Goal: Use online tool/utility: Utilize a website feature to perform a specific function

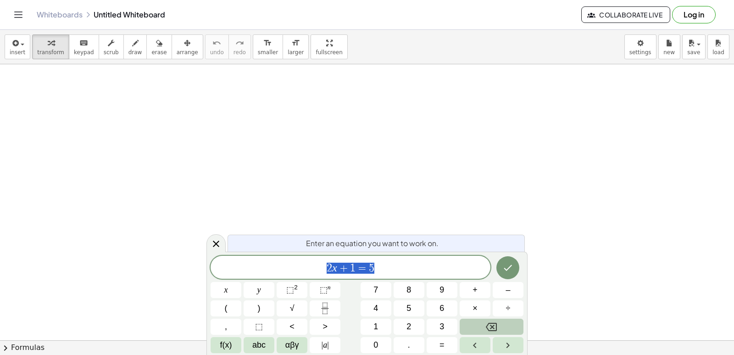
click at [488, 327] on icon "Backspace" at bounding box center [491, 326] width 11 height 11
click at [271, 337] on div "x y ⬚ 2 ⬚ n 7 8 9 + – ( ) √ 4 5 6 × ÷ , ⬚ < > 1 2 3 f(x) abc αβγ | a | 0 . =" at bounding box center [367, 304] width 313 height 98
click at [259, 343] on span "abc" at bounding box center [258, 345] width 13 height 12
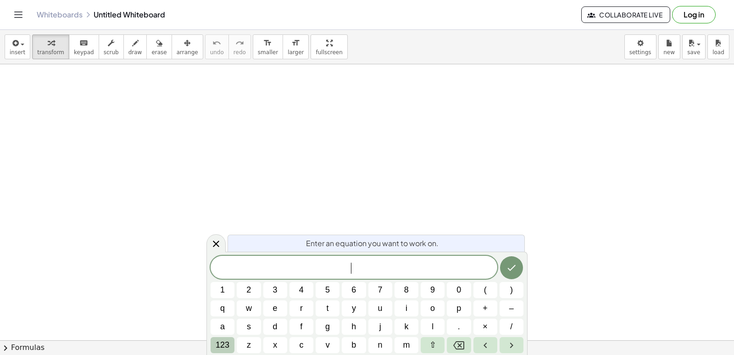
click at [226, 345] on span "123" at bounding box center [223, 345] width 14 height 12
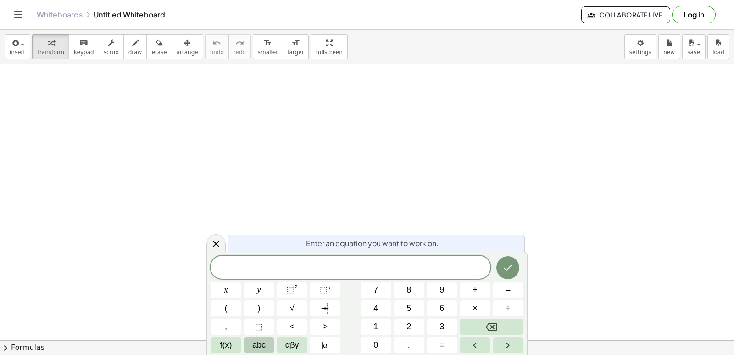
click at [257, 347] on span "abc" at bounding box center [258, 345] width 13 height 12
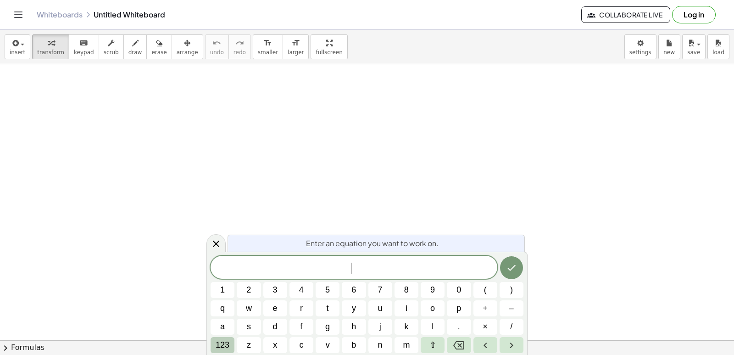
click at [228, 354] on div "Enter an equation you want to work on. ​ 1 2 3 4 5 6 7 8 9 0 ( ) q w e r t y u …" at bounding box center [366, 302] width 321 height 103
click at [227, 344] on span "123" at bounding box center [223, 345] width 14 height 12
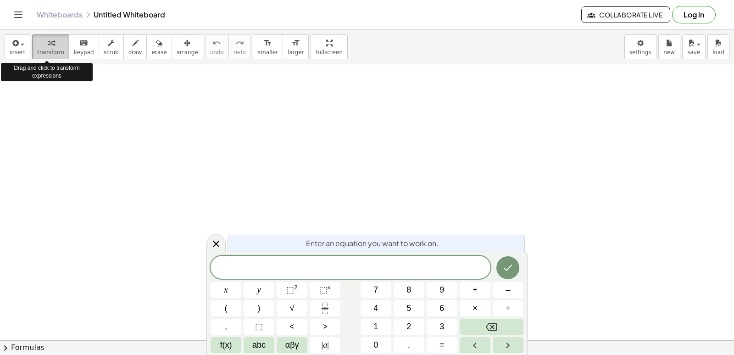
click at [51, 52] on span "transform" at bounding box center [50, 52] width 27 height 6
click at [52, 49] on button "transform" at bounding box center [50, 46] width 37 height 25
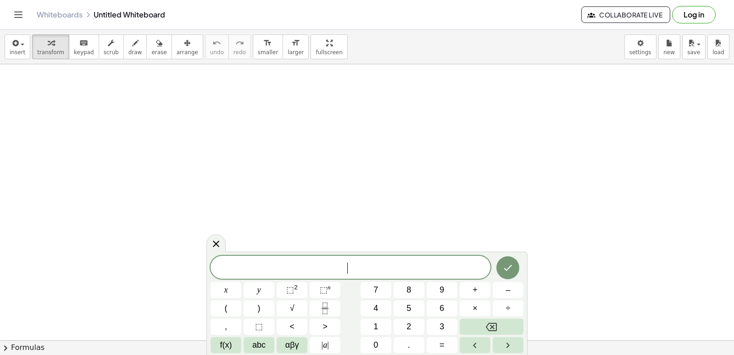
drag, startPoint x: 370, startPoint y: 204, endPoint x: 374, endPoint y: 208, distance: 5.9
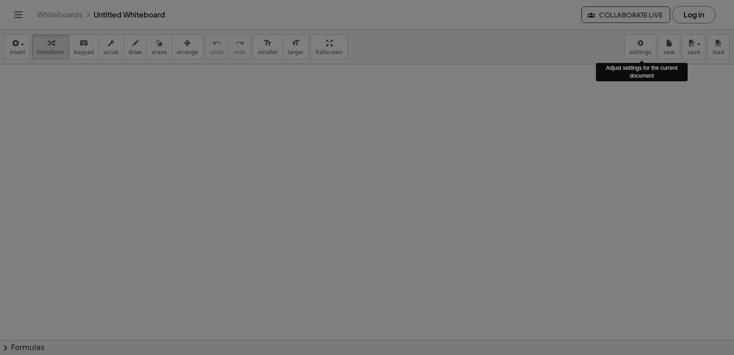
drag, startPoint x: 641, startPoint y: 52, endPoint x: 641, endPoint y: 45, distance: 6.4
click at [0, 0] on div "× Document Settings These settings are saved with the document you are currentl…" at bounding box center [0, 0] width 0 height 0
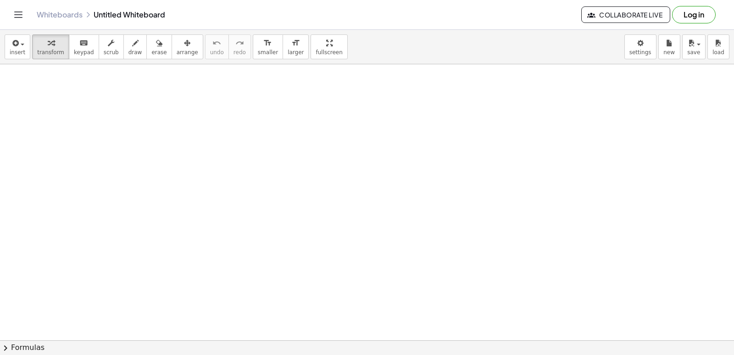
click at [641, 45] on body "Graspable Math Activities Get Started Activity Bank Assigned Work Classes White…" at bounding box center [367, 177] width 734 height 355
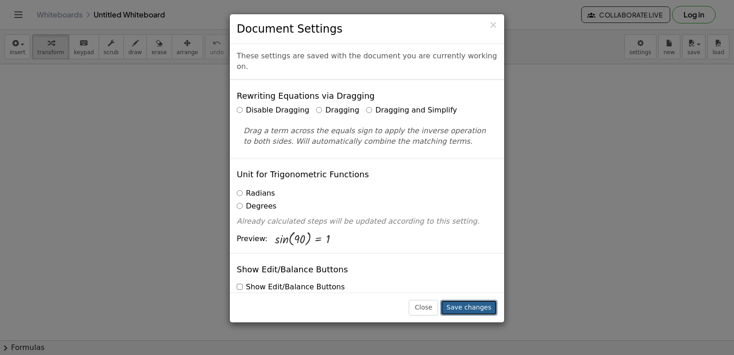
click at [480, 304] on button "Save changes" at bounding box center [468, 308] width 57 height 16
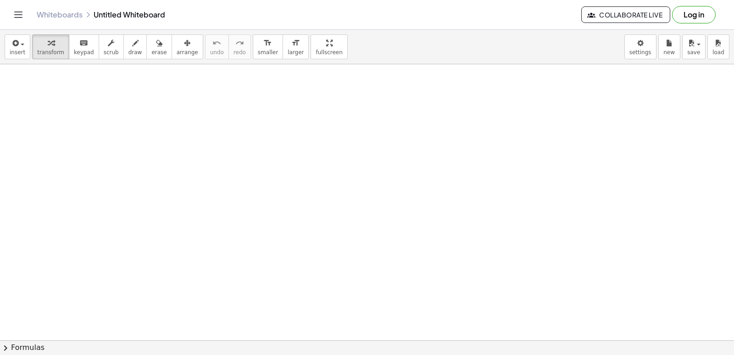
drag, startPoint x: 53, startPoint y: 51, endPoint x: 54, endPoint y: 59, distance: 7.9
click at [53, 57] on button "transform" at bounding box center [50, 46] width 37 height 25
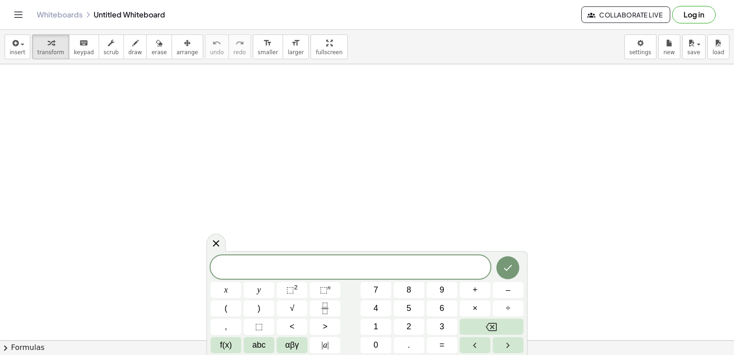
drag, startPoint x: 377, startPoint y: 152, endPoint x: 427, endPoint y: 150, distance: 49.6
drag, startPoint x: 351, startPoint y: 233, endPoint x: 258, endPoint y: 196, distance: 99.9
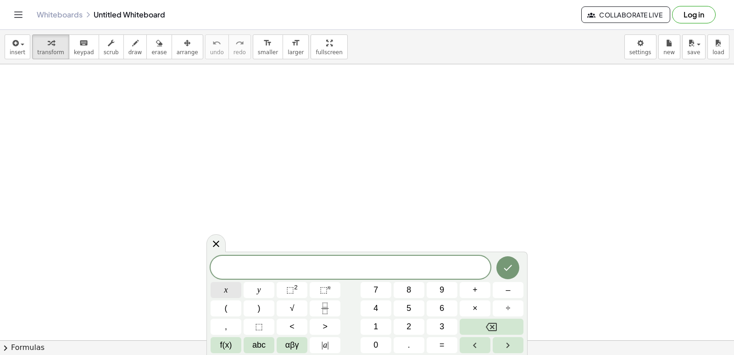
click at [222, 287] on button "x" at bounding box center [226, 290] width 31 height 16
click at [291, 292] on span "⬚" at bounding box center [290, 289] width 8 height 9
click at [512, 267] on icon "Done" at bounding box center [507, 265] width 11 height 11
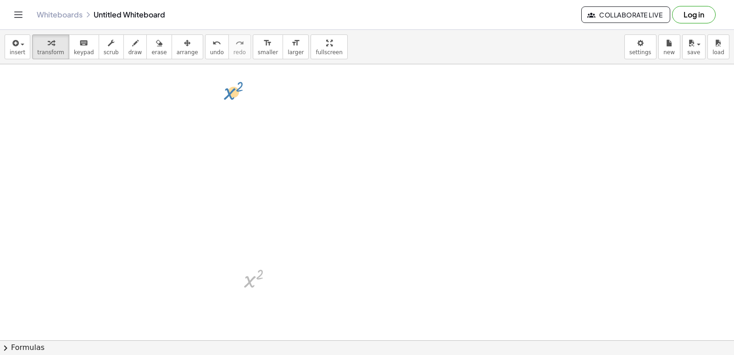
drag, startPoint x: 252, startPoint y: 276, endPoint x: 232, endPoint y: 88, distance: 189.7
drag, startPoint x: 258, startPoint y: 276, endPoint x: 226, endPoint y: 90, distance: 188.5
drag, startPoint x: 259, startPoint y: 273, endPoint x: 234, endPoint y: 146, distance: 129.1
drag, startPoint x: 234, startPoint y: 146, endPoint x: 201, endPoint y: 245, distance: 103.6
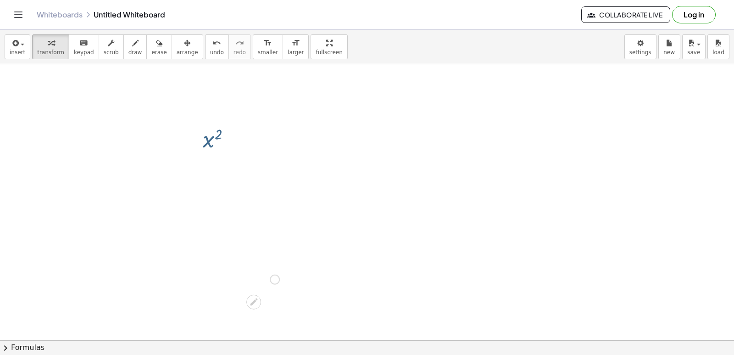
drag, startPoint x: 189, startPoint y: 82, endPoint x: 130, endPoint y: 94, distance: 60.5
click at [255, 276] on div at bounding box center [261, 278] width 45 height 30
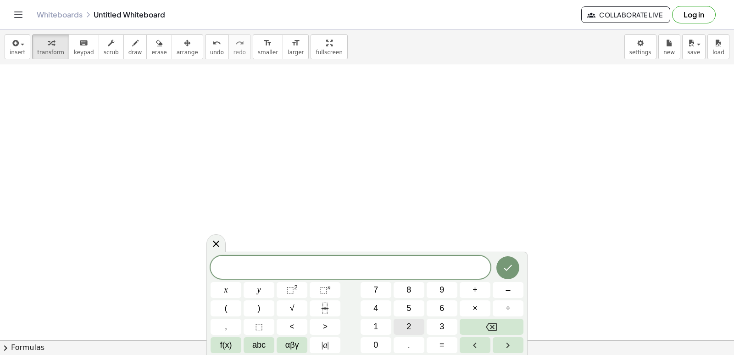
click at [408, 326] on span "2" at bounding box center [408, 326] width 5 height 12
click at [233, 294] on button "x" at bounding box center [226, 290] width 31 height 16
click at [510, 270] on icon "Done" at bounding box center [507, 267] width 11 height 11
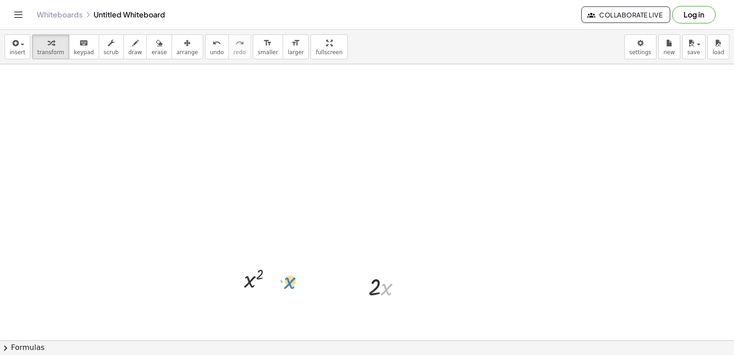
drag, startPoint x: 385, startPoint y: 291, endPoint x: 287, endPoint y: 284, distance: 98.9
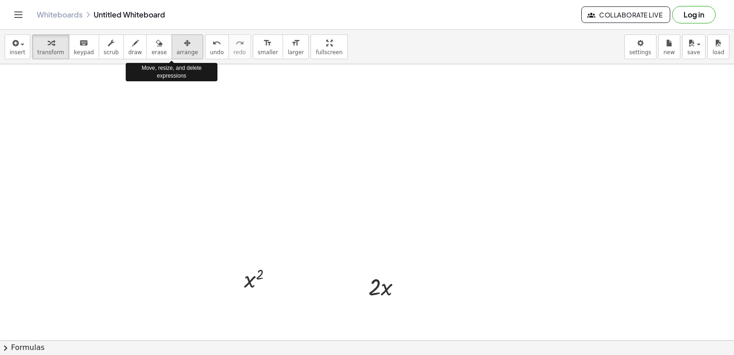
click at [177, 51] on span "arrange" at bounding box center [188, 52] width 22 height 6
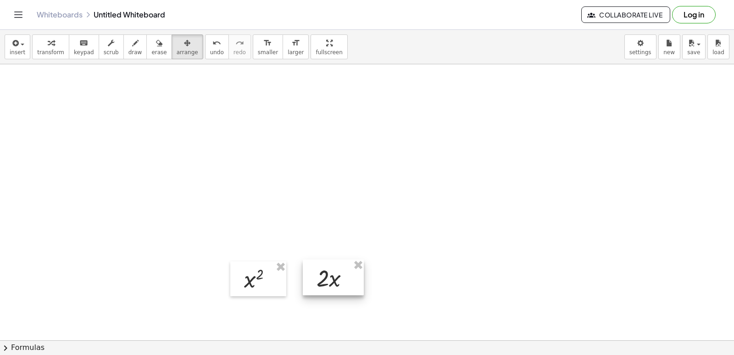
drag, startPoint x: 384, startPoint y: 282, endPoint x: 265, endPoint y: 271, distance: 118.9
click at [331, 273] on div at bounding box center [333, 277] width 61 height 36
click at [230, 261] on div at bounding box center [258, 278] width 56 height 35
drag, startPoint x: 206, startPoint y: 212, endPoint x: 65, endPoint y: 90, distance: 186.8
click at [65, 90] on div at bounding box center [59, 93] width 56 height 35
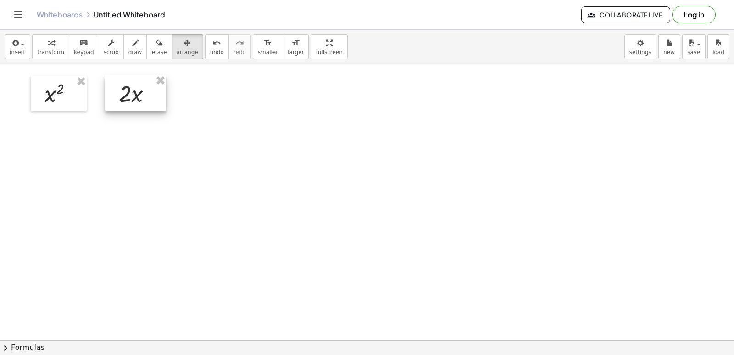
drag, startPoint x: 317, startPoint y: 273, endPoint x: 120, endPoint y: 89, distance: 270.1
click at [120, 89] on div at bounding box center [135, 93] width 61 height 36
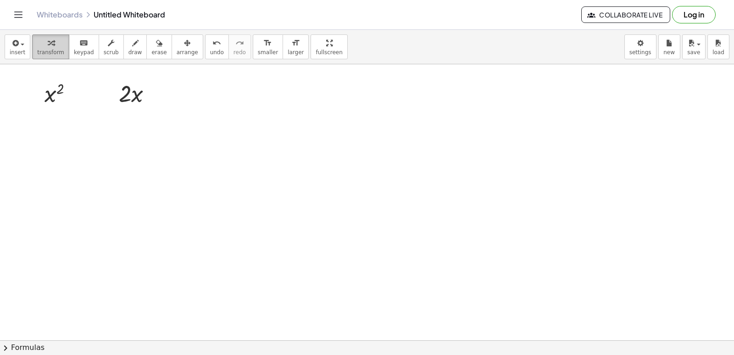
click at [48, 49] on button "transform" at bounding box center [50, 46] width 37 height 25
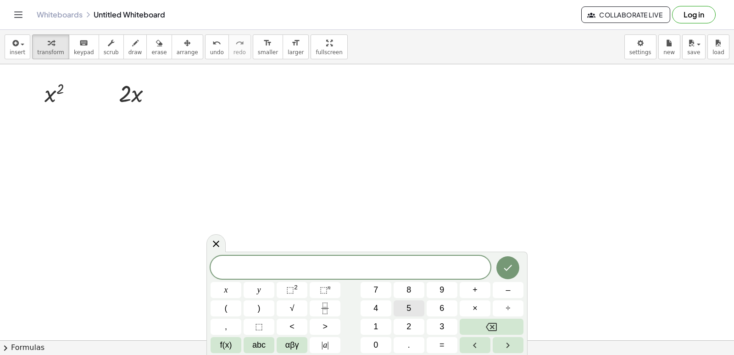
click at [404, 311] on button "5" at bounding box center [409, 308] width 31 height 16
click at [228, 291] on button "x" at bounding box center [226, 290] width 31 height 16
click at [325, 290] on span "⬚" at bounding box center [324, 289] width 8 height 9
click at [381, 310] on button "4" at bounding box center [376, 308] width 31 height 16
click at [509, 268] on icon "Done" at bounding box center [507, 265] width 11 height 11
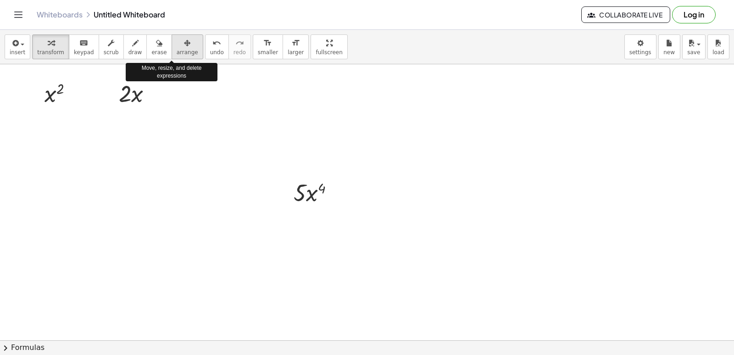
click at [177, 53] on span "arrange" at bounding box center [188, 52] width 22 height 6
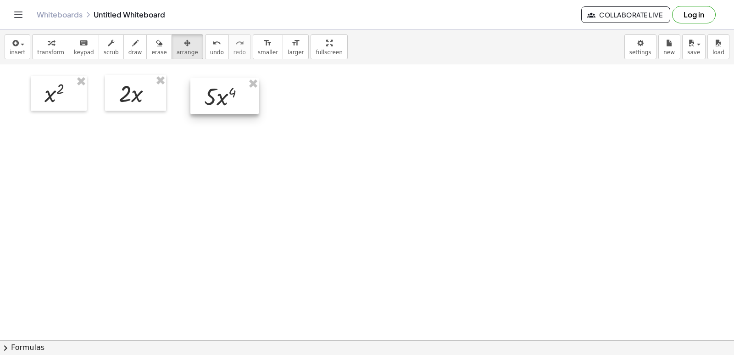
drag, startPoint x: 316, startPoint y: 192, endPoint x: 227, endPoint y: 96, distance: 131.5
click at [227, 96] on div at bounding box center [224, 96] width 68 height 36
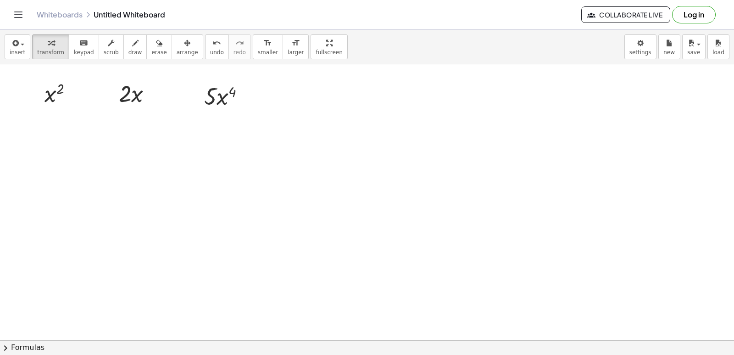
drag, startPoint x: 40, startPoint y: 45, endPoint x: 155, endPoint y: 94, distance: 124.8
click at [50, 50] on button "transform" at bounding box center [50, 46] width 37 height 25
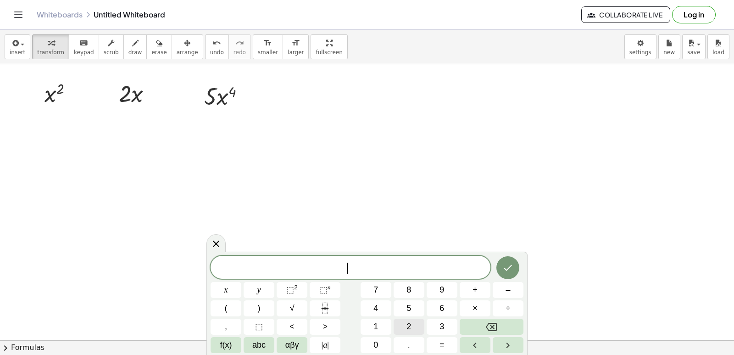
click at [409, 328] on span "2" at bounding box center [408, 326] width 5 height 12
click at [378, 342] on span "0" at bounding box center [375, 345] width 5 height 12
click at [229, 288] on button "x" at bounding box center [226, 290] width 31 height 16
click at [323, 286] on span "⬚" at bounding box center [324, 289] width 8 height 9
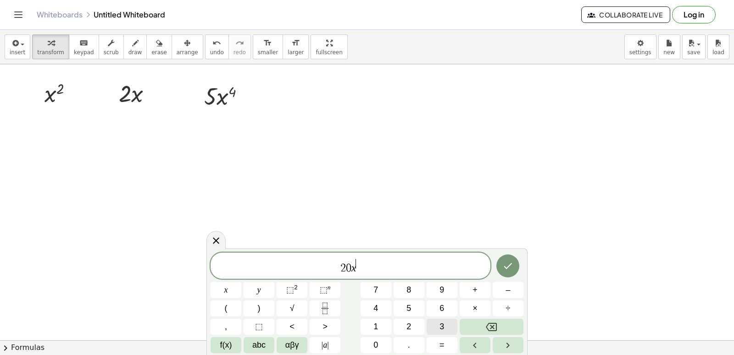
click at [445, 327] on button "3" at bounding box center [442, 326] width 31 height 16
click at [509, 267] on icon "Done" at bounding box center [507, 265] width 11 height 11
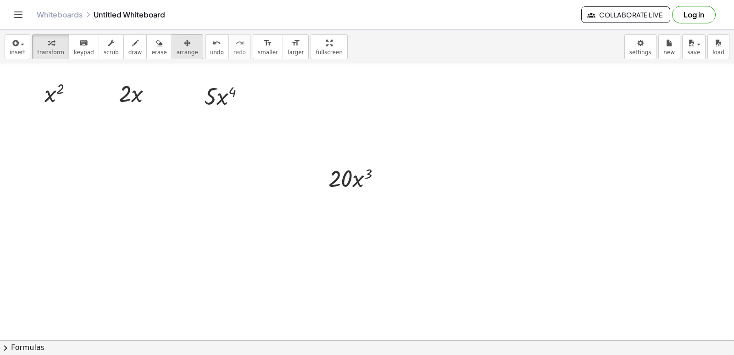
click at [184, 48] on icon "button" at bounding box center [187, 43] width 6 height 11
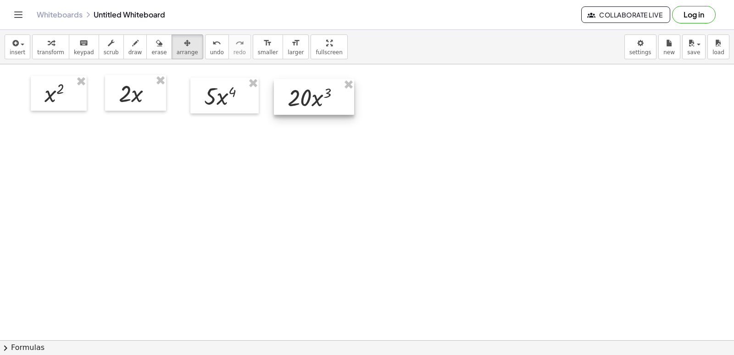
drag, startPoint x: 373, startPoint y: 177, endPoint x: 332, endPoint y: 96, distance: 90.5
click at [332, 96] on div at bounding box center [314, 97] width 80 height 36
click at [177, 52] on span "arrange" at bounding box center [188, 52] width 22 height 6
click at [54, 51] on span "transform" at bounding box center [50, 52] width 27 height 6
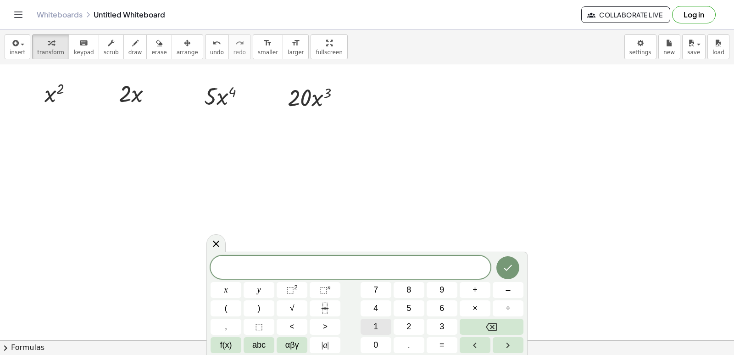
click at [382, 327] on button "1" at bounding box center [376, 326] width 31 height 16
click at [383, 344] on button "0" at bounding box center [376, 345] width 31 height 16
click at [228, 288] on span "x" at bounding box center [226, 290] width 4 height 12
click at [326, 286] on span "⬚" at bounding box center [324, 289] width 8 height 9
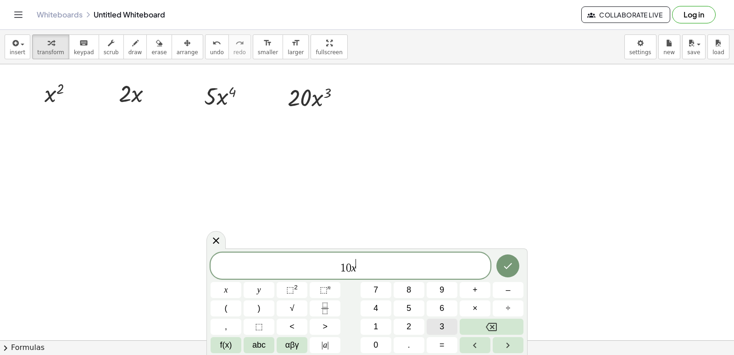
click at [445, 326] on button "3" at bounding box center [442, 326] width 31 height 16
click at [470, 287] on button "+" at bounding box center [475, 290] width 31 height 16
click at [408, 327] on span "2" at bounding box center [408, 326] width 5 height 12
click at [228, 288] on button "x" at bounding box center [226, 290] width 31 height 16
click at [507, 327] on button "Backspace" at bounding box center [492, 326] width 64 height 16
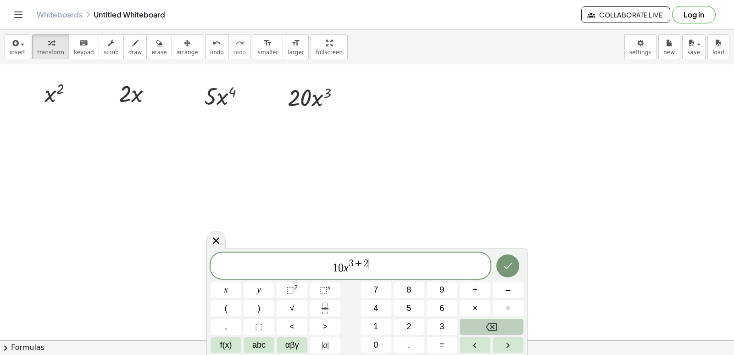
click at [507, 327] on button "Backspace" at bounding box center [492, 326] width 64 height 16
click at [481, 348] on button "Left arrow" at bounding box center [475, 345] width 31 height 16
click at [512, 348] on icon "Right arrow" at bounding box center [507, 345] width 11 height 11
click at [236, 290] on button "x" at bounding box center [226, 290] width 31 height 16
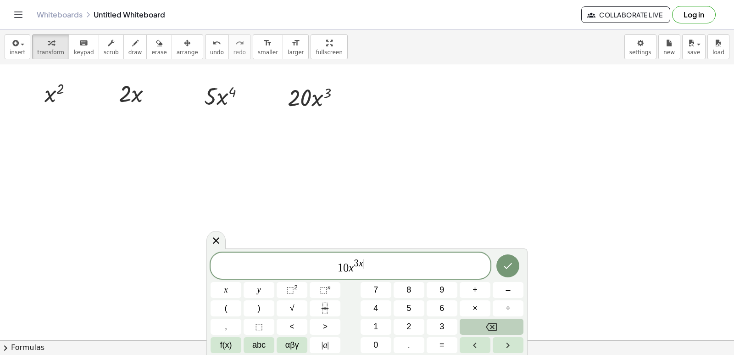
click at [492, 328] on icon "Backspace" at bounding box center [491, 326] width 11 height 11
click at [267, 340] on button "abc" at bounding box center [259, 345] width 31 height 16
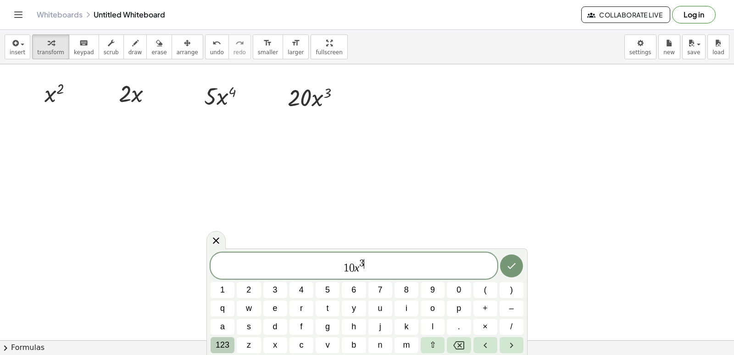
click at [223, 340] on span "123" at bounding box center [223, 345] width 14 height 12
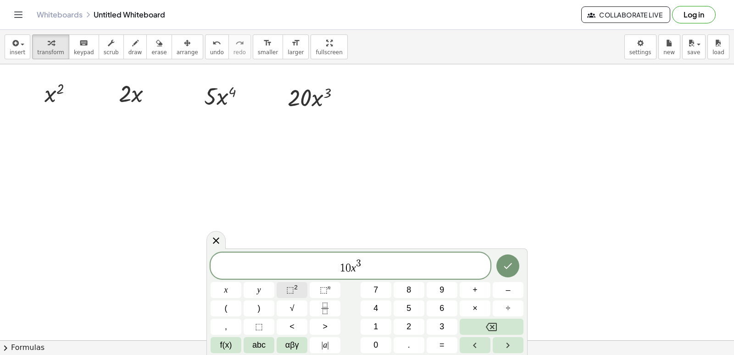
click at [303, 289] on button "⬚ 2" at bounding box center [292, 290] width 31 height 16
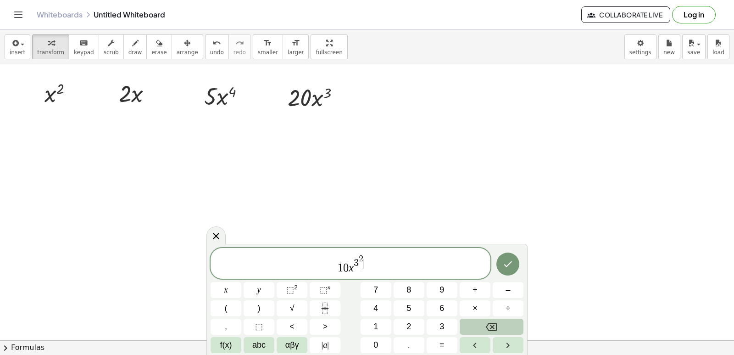
click at [488, 327] on icon "Backspace" at bounding box center [491, 326] width 11 height 11
click at [484, 325] on button "Backspace" at bounding box center [492, 326] width 64 height 16
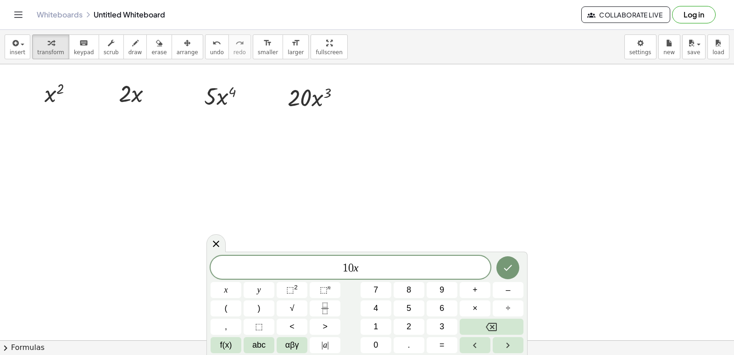
drag, startPoint x: 335, startPoint y: 281, endPoint x: 345, endPoint y: 290, distance: 12.7
click at [335, 284] on div "1 0 x x y ⬚ 2 ⬚ n 7 8 9 + – ( ) √ 4 5 6 × ÷ , ⬚ < > 1 2 3 f(x) abc αβγ | a | 0 …" at bounding box center [367, 304] width 313 height 97
click at [322, 285] on span "⬚" at bounding box center [324, 289] width 8 height 9
click at [440, 328] on span "3" at bounding box center [442, 326] width 5 height 12
click at [323, 287] on span "⬚" at bounding box center [324, 289] width 8 height 9
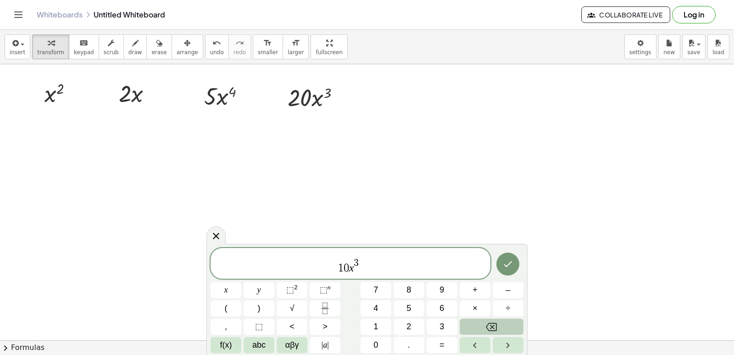
click at [492, 327] on icon "Backspace" at bounding box center [491, 327] width 11 height 8
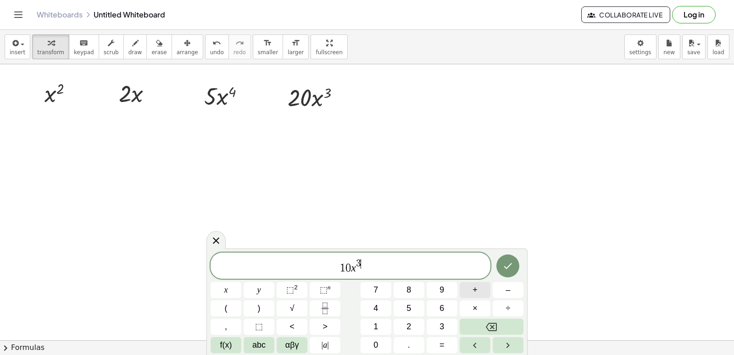
click at [473, 287] on span "+" at bounding box center [475, 290] width 5 height 12
click at [410, 328] on span "2" at bounding box center [408, 326] width 5 height 12
click at [234, 292] on button "x" at bounding box center [226, 290] width 31 height 16
click at [353, 263] on span "+" at bounding box center [356, 264] width 10 height 10
click at [508, 268] on icon "Done" at bounding box center [507, 265] width 11 height 11
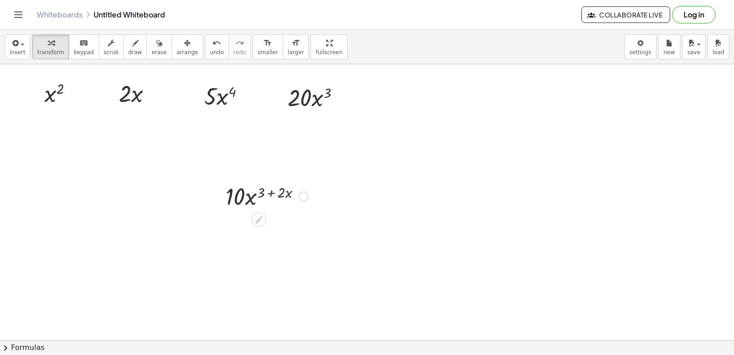
click at [278, 203] on div at bounding box center [267, 195] width 92 height 31
click at [260, 219] on icon at bounding box center [259, 219] width 7 height 7
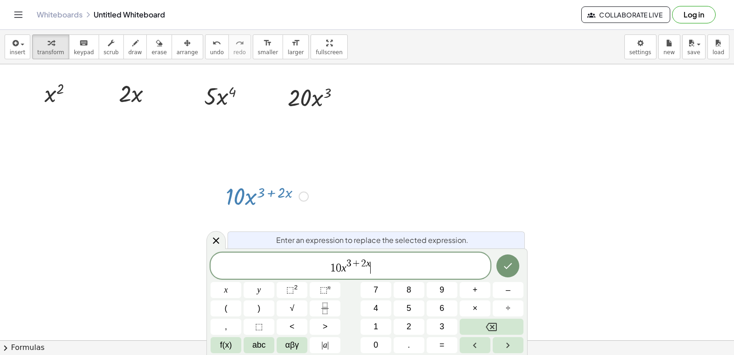
click at [373, 267] on span "1 0 x 3 + 2 x ​" at bounding box center [351, 266] width 280 height 17
click at [350, 262] on span "3" at bounding box center [348, 263] width 5 height 10
click at [380, 267] on span "1 0 x 3 + 2 x ​" at bounding box center [351, 266] width 280 height 17
click at [364, 271] on span "1 0 x 3 ​" at bounding box center [351, 266] width 280 height 17
click at [479, 286] on button "+" at bounding box center [475, 290] width 31 height 16
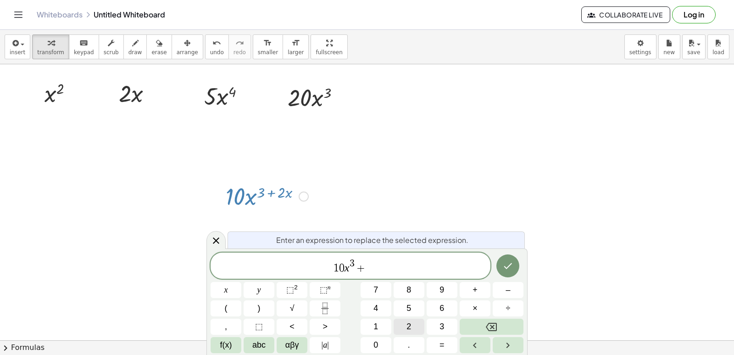
click at [420, 330] on button "2" at bounding box center [409, 326] width 31 height 16
click at [229, 289] on button "x" at bounding box center [226, 290] width 31 height 16
click at [512, 261] on icon "Done" at bounding box center [507, 265] width 11 height 11
click at [511, 265] on icon "Done" at bounding box center [507, 265] width 11 height 11
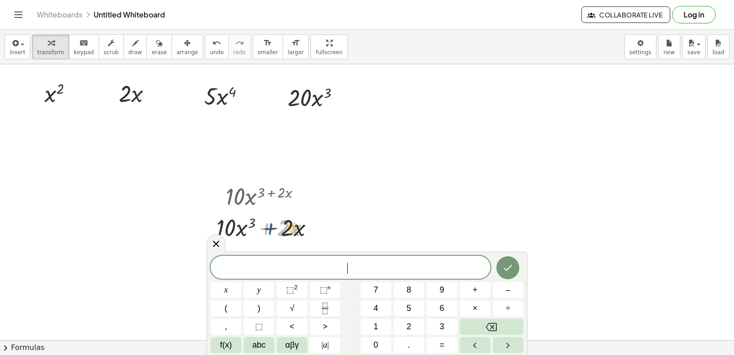
drag, startPoint x: 274, startPoint y: 225, endPoint x: 287, endPoint y: 224, distance: 12.9
click at [287, 224] on div at bounding box center [267, 226] width 110 height 31
click at [177, 41] on div "button" at bounding box center [188, 42] width 22 height 11
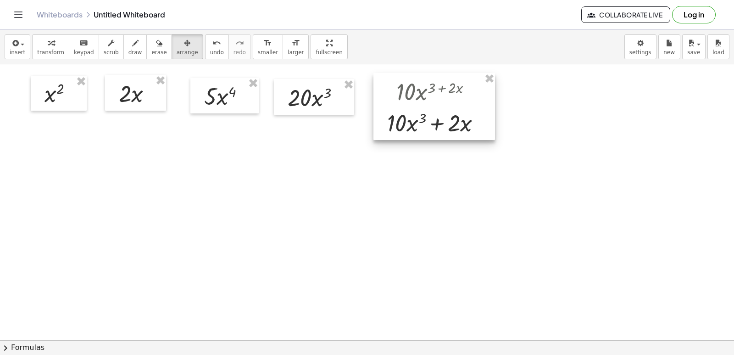
drag, startPoint x: 268, startPoint y: 229, endPoint x: 439, endPoint y: 124, distance: 200.2
click at [439, 124] on div at bounding box center [434, 106] width 122 height 67
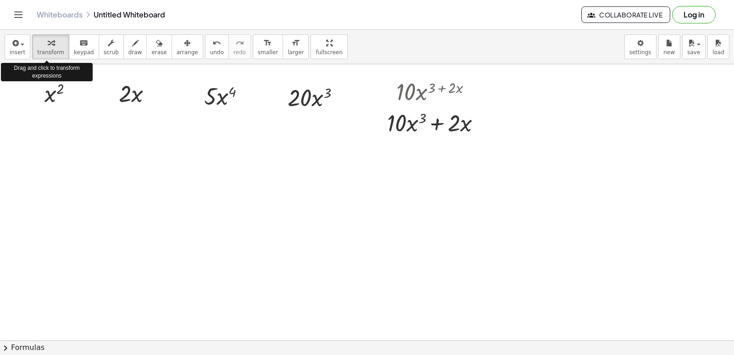
drag, startPoint x: 51, startPoint y: 48, endPoint x: 96, endPoint y: 85, distance: 58.4
click at [50, 48] on button "transform" at bounding box center [50, 46] width 37 height 25
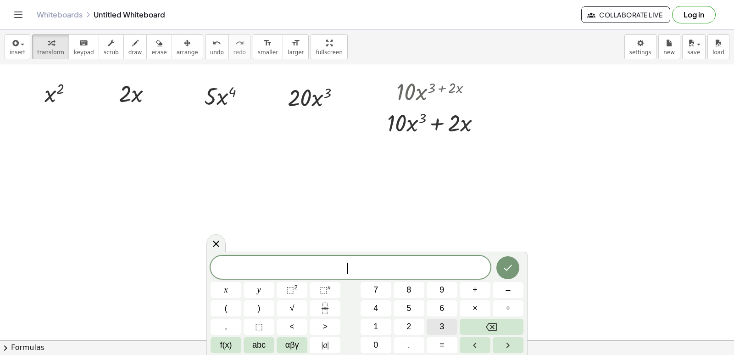
click at [440, 322] on span "3" at bounding box center [442, 326] width 5 height 12
click at [381, 324] on button "1" at bounding box center [376, 326] width 31 height 16
click at [384, 336] on div "3 1 ​ x y ⬚ 2 ⬚ n 7 8 9 + – ( ) √ 4 5 6 × ÷ , ⬚ < > 1 2 3 f(x) abc αβγ | a | 0 …" at bounding box center [367, 304] width 313 height 97
click at [380, 341] on button "0" at bounding box center [376, 345] width 31 height 16
click at [228, 288] on button "x" at bounding box center [226, 290] width 31 height 16
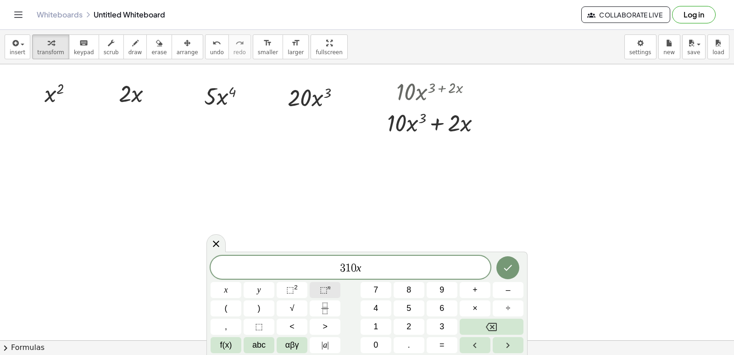
click at [326, 289] on span "⬚ n" at bounding box center [325, 290] width 11 height 12
click at [444, 323] on span "3" at bounding box center [442, 326] width 5 height 12
click at [505, 289] on button "–" at bounding box center [508, 290] width 31 height 16
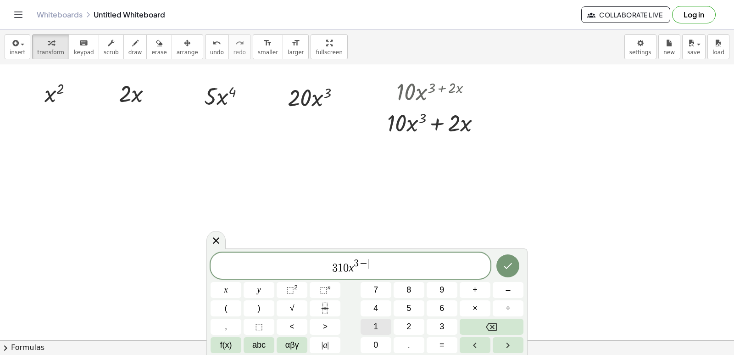
click at [380, 323] on button "1" at bounding box center [376, 326] width 31 height 16
click at [377, 272] on span "3 1 0 x 3 − 1 ​" at bounding box center [351, 266] width 280 height 17
click at [475, 290] on span "+" at bounding box center [475, 290] width 5 height 12
click at [413, 323] on button "2" at bounding box center [409, 326] width 31 height 16
click at [233, 291] on button "x" at bounding box center [226, 290] width 31 height 16
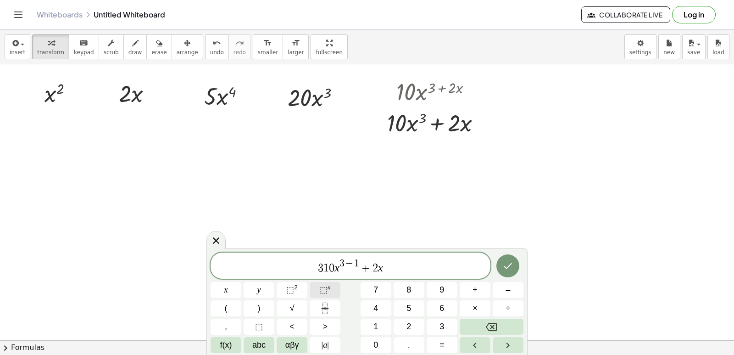
click at [326, 289] on span "⬚" at bounding box center [324, 289] width 8 height 9
click at [383, 323] on button "1" at bounding box center [376, 326] width 31 height 16
click at [384, 331] on button "1" at bounding box center [376, 326] width 31 height 16
click at [482, 326] on button "Backspace" at bounding box center [492, 326] width 64 height 16
click at [512, 290] on button "–" at bounding box center [508, 290] width 31 height 16
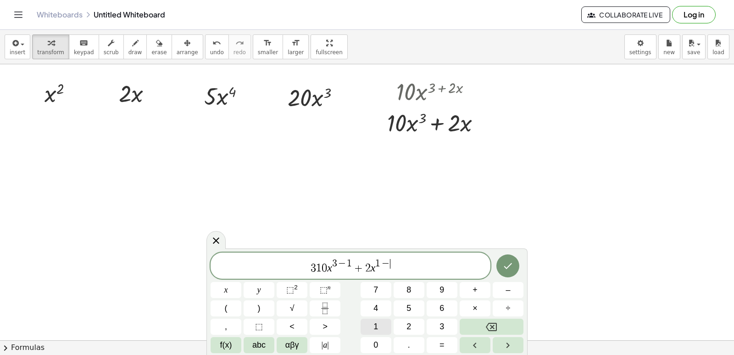
click at [381, 324] on button "1" at bounding box center [376, 326] width 31 height 16
click at [513, 264] on icon "Done" at bounding box center [507, 265] width 11 height 11
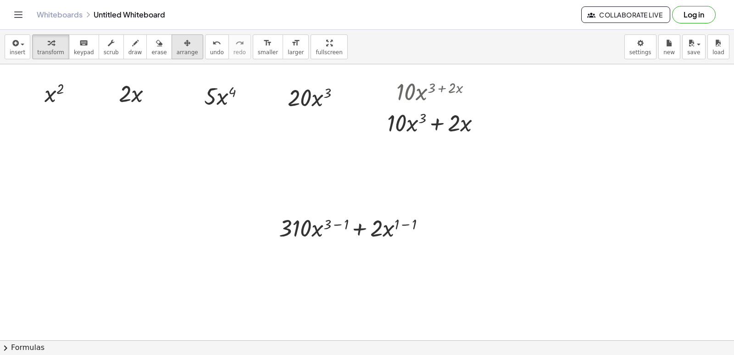
click at [177, 52] on span "arrange" at bounding box center [188, 52] width 22 height 6
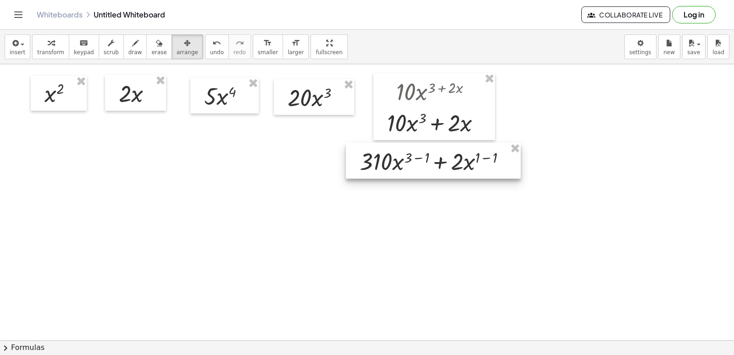
drag, startPoint x: 356, startPoint y: 234, endPoint x: 437, endPoint y: 167, distance: 104.6
click at [437, 167] on div at bounding box center [433, 161] width 175 height 36
click at [390, 163] on div at bounding box center [433, 161] width 175 height 36
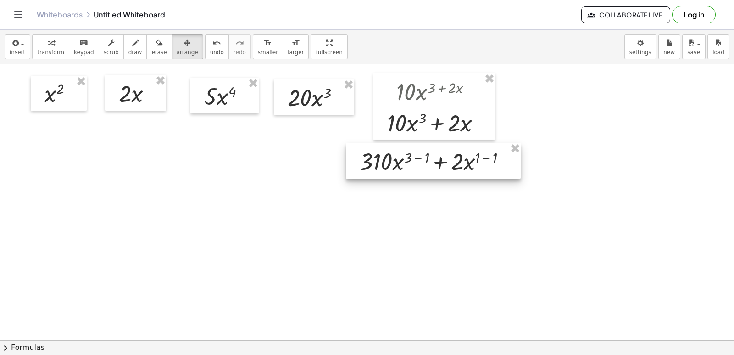
drag, startPoint x: 390, startPoint y: 163, endPoint x: 245, endPoint y: 157, distance: 145.6
click at [48, 40] on icon "button" at bounding box center [51, 43] width 6 height 11
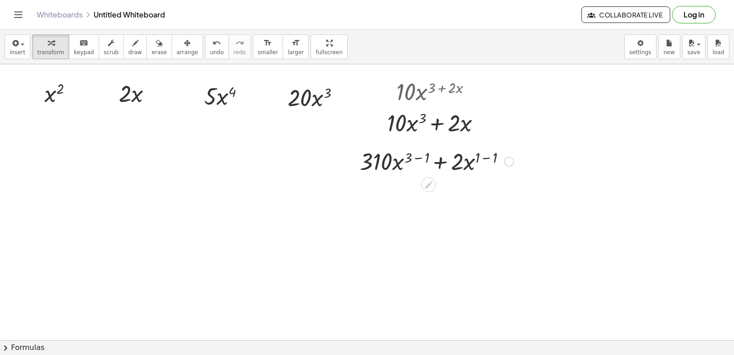
click at [425, 149] on div at bounding box center [436, 160] width 163 height 31
click at [430, 181] on icon at bounding box center [429, 185] width 10 height 10
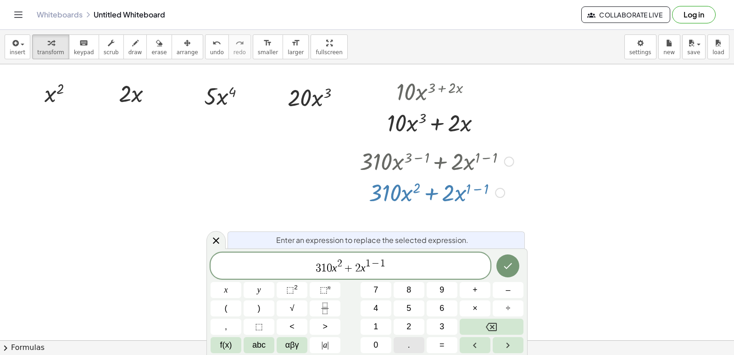
click at [419, 345] on button "." at bounding box center [409, 345] width 31 height 16
click at [504, 263] on icon "Done" at bounding box center [507, 265] width 11 height 11
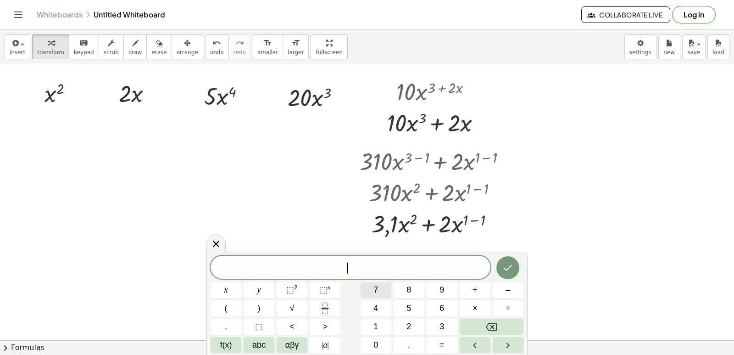
click at [382, 292] on button "7" at bounding box center [376, 290] width 31 height 16
click at [220, 289] on button "x" at bounding box center [226, 290] width 31 height 16
click at [439, 323] on button "3" at bounding box center [442, 326] width 31 height 16
click at [504, 325] on button "Backspace" at bounding box center [492, 326] width 64 height 16
click at [331, 288] on button "⬚ n" at bounding box center [325, 290] width 31 height 16
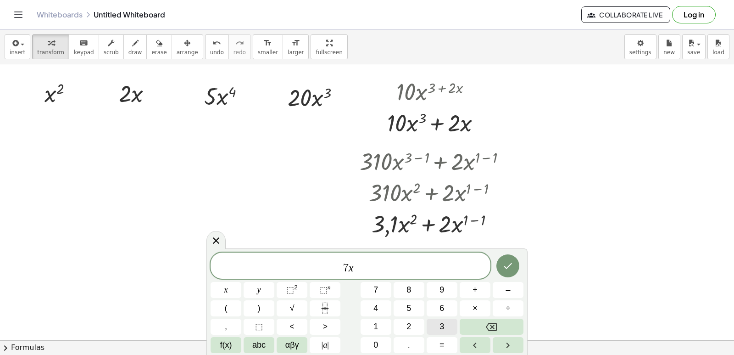
click at [440, 324] on span "3" at bounding box center [442, 326] width 5 height 12
click at [379, 267] on span "7 x 3 ​" at bounding box center [351, 266] width 280 height 17
click at [512, 291] on button "–" at bounding box center [508, 290] width 31 height 16
click at [409, 326] on span "2" at bounding box center [408, 326] width 5 height 12
click at [230, 288] on button "x" at bounding box center [226, 290] width 31 height 16
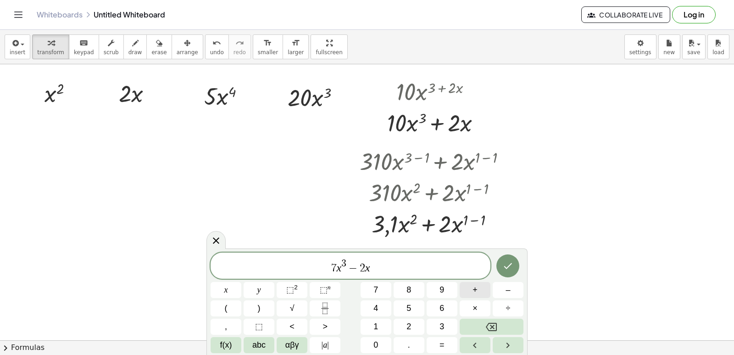
click at [479, 291] on button "+" at bounding box center [475, 290] width 31 height 16
click at [418, 311] on button "5" at bounding box center [409, 308] width 31 height 16
click at [510, 266] on icon "Done" at bounding box center [507, 265] width 11 height 11
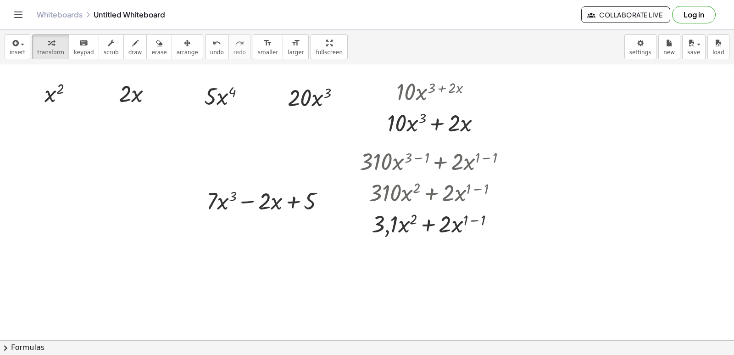
drag, startPoint x: 99, startPoint y: 206, endPoint x: 110, endPoint y: 212, distance: 12.7
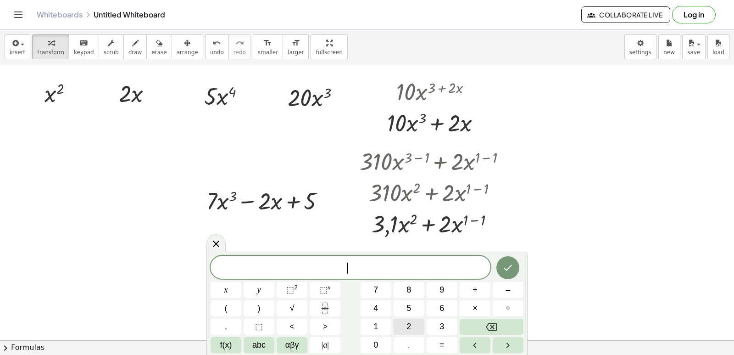
click at [406, 325] on span "2" at bounding box center [408, 326] width 5 height 12
click at [376, 323] on span "1" at bounding box center [375, 326] width 5 height 12
click at [226, 293] on span "x" at bounding box center [226, 290] width 4 height 12
click at [322, 290] on span "⬚" at bounding box center [324, 289] width 8 height 9
click at [398, 325] on button "2" at bounding box center [409, 326] width 31 height 16
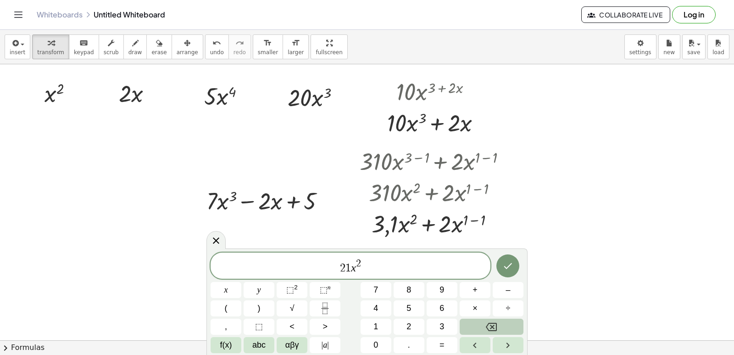
click at [491, 321] on icon "Backspace" at bounding box center [491, 326] width 11 height 11
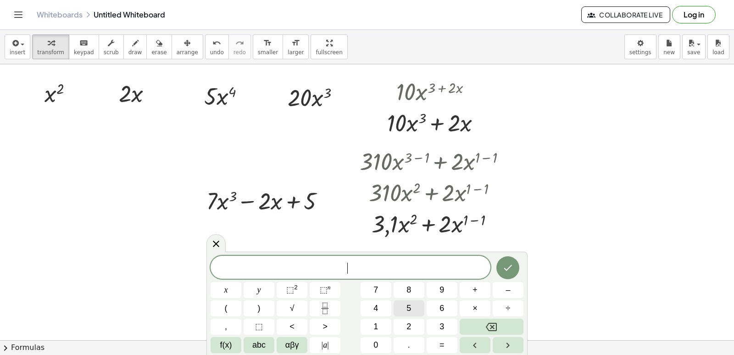
click at [411, 306] on span "5" at bounding box center [408, 308] width 5 height 12
click at [228, 289] on button "x" at bounding box center [226, 290] width 31 height 16
click at [326, 289] on span "⬚" at bounding box center [324, 289] width 8 height 9
click at [380, 302] on button "4" at bounding box center [376, 308] width 31 height 16
click at [364, 272] on span "5 x 4 ​" at bounding box center [351, 266] width 280 height 17
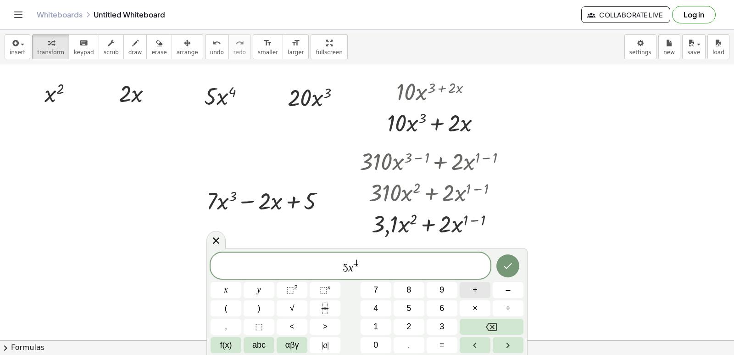
click at [473, 289] on span "+" at bounding box center [475, 290] width 5 height 12
click at [440, 322] on span "3" at bounding box center [442, 326] width 5 height 12
click at [225, 290] on span "x" at bounding box center [226, 290] width 4 height 12
click at [288, 286] on span "⬚" at bounding box center [290, 289] width 8 height 9
click at [467, 284] on button "+" at bounding box center [475, 290] width 31 height 16
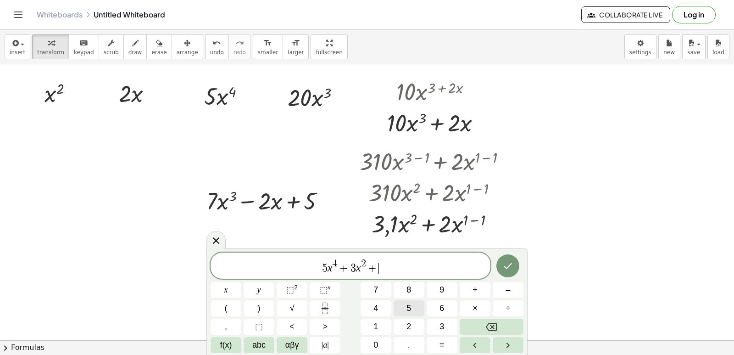
click at [409, 308] on span "5" at bounding box center [408, 308] width 5 height 12
click at [227, 287] on span "x" at bounding box center [226, 290] width 4 height 12
click at [505, 292] on button "–" at bounding box center [508, 290] width 31 height 16
click at [378, 327] on span "1" at bounding box center [375, 326] width 5 height 12
click at [376, 340] on span "0" at bounding box center [375, 345] width 5 height 12
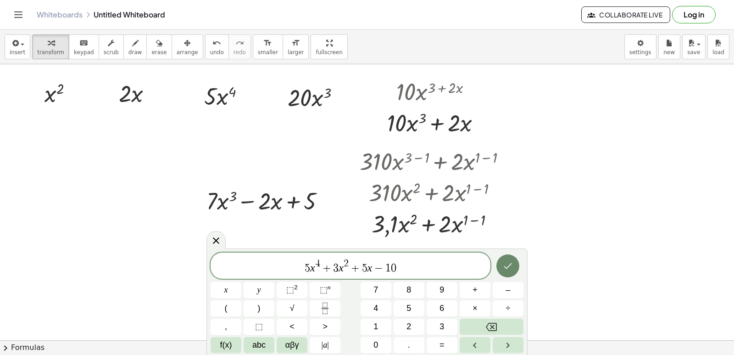
click at [505, 264] on icon "Done" at bounding box center [507, 265] width 11 height 11
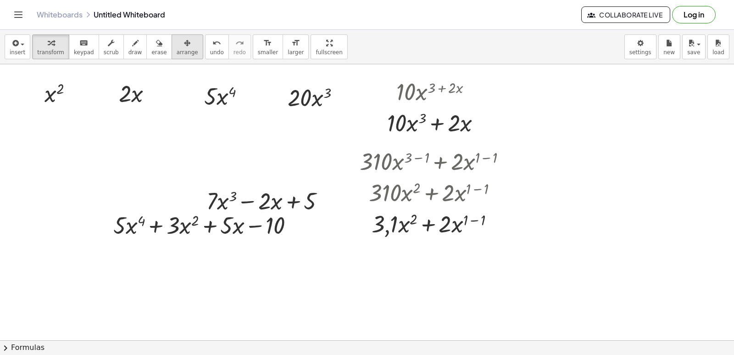
click at [178, 54] on span "arrange" at bounding box center [188, 52] width 22 height 6
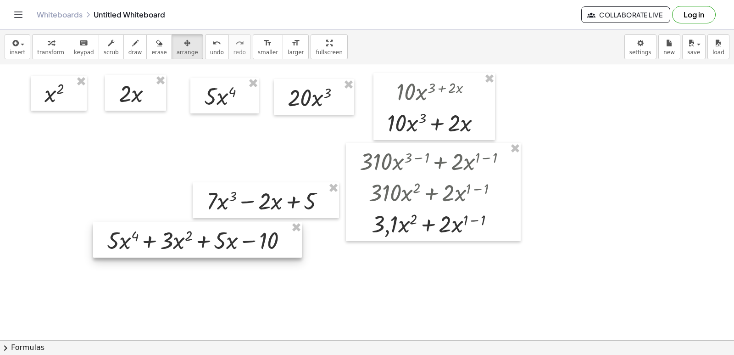
drag, startPoint x: 222, startPoint y: 233, endPoint x: 215, endPoint y: 249, distance: 16.9
click at [215, 249] on div at bounding box center [197, 240] width 209 height 36
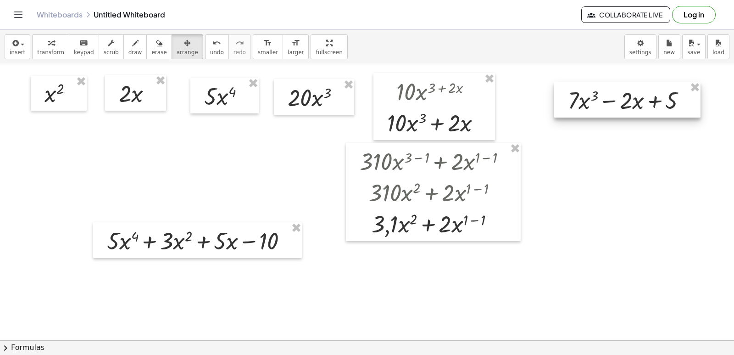
drag, startPoint x: 280, startPoint y: 200, endPoint x: 631, endPoint y: 99, distance: 365.5
click at [641, 99] on div at bounding box center [627, 100] width 146 height 36
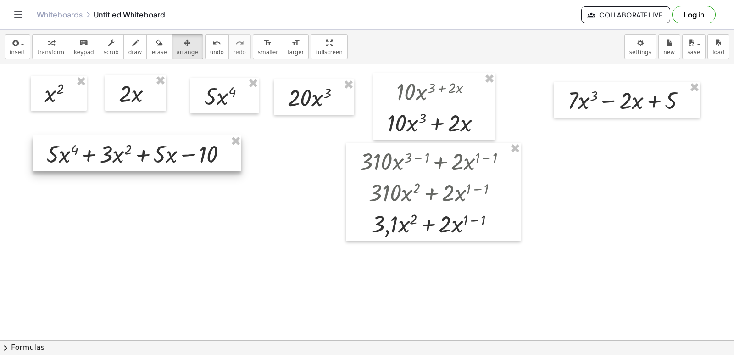
drag, startPoint x: 240, startPoint y: 242, endPoint x: 179, endPoint y: 155, distance: 106.4
click at [179, 156] on div at bounding box center [137, 153] width 209 height 36
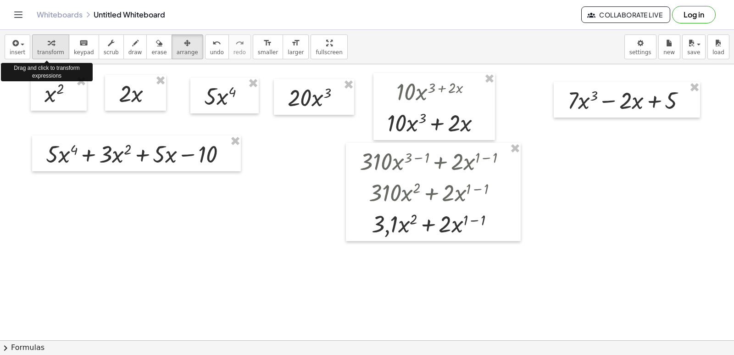
click at [50, 50] on span "transform" at bounding box center [50, 52] width 27 height 6
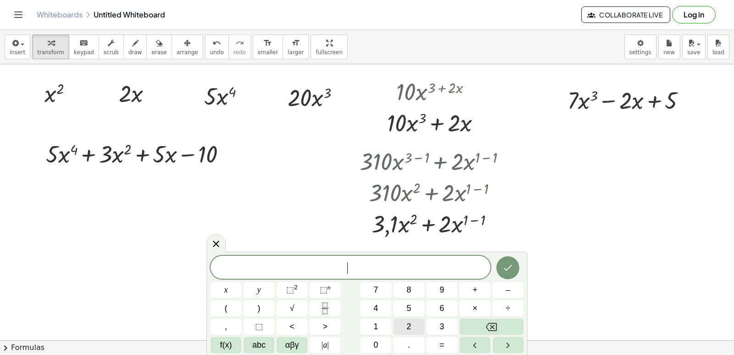
click at [404, 323] on button "2" at bounding box center [409, 326] width 31 height 16
click at [375, 342] on span "0" at bounding box center [375, 345] width 5 height 12
click at [227, 286] on span "x" at bounding box center [226, 290] width 4 height 12
click at [294, 290] on span "⬚" at bounding box center [290, 289] width 8 height 9
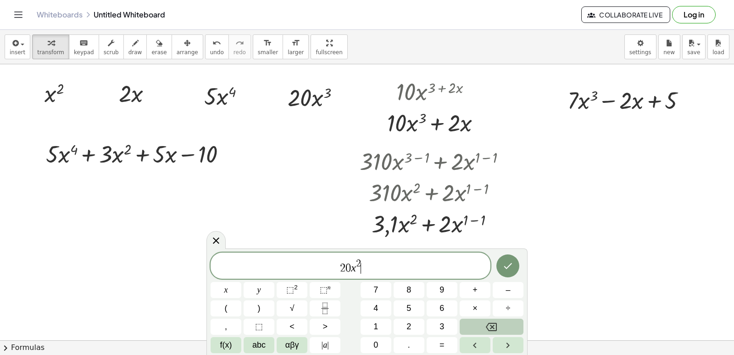
click at [503, 324] on button "Backspace" at bounding box center [492, 326] width 64 height 16
click at [494, 325] on icon "Backspace" at bounding box center [491, 327] width 11 height 8
click at [331, 288] on button "⬚ n" at bounding box center [325, 290] width 31 height 16
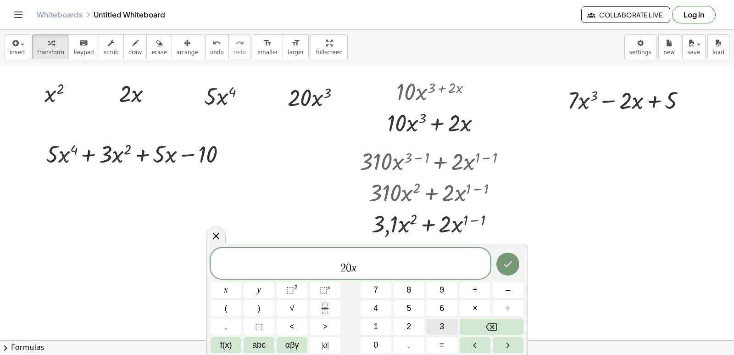
click at [444, 325] on span "3" at bounding box center [442, 326] width 5 height 12
click at [481, 323] on button "Backspace" at bounding box center [492, 326] width 64 height 16
click at [440, 323] on span "3" at bounding box center [442, 326] width 5 height 12
drag, startPoint x: 367, startPoint y: 270, endPoint x: 423, endPoint y: 281, distance: 56.7
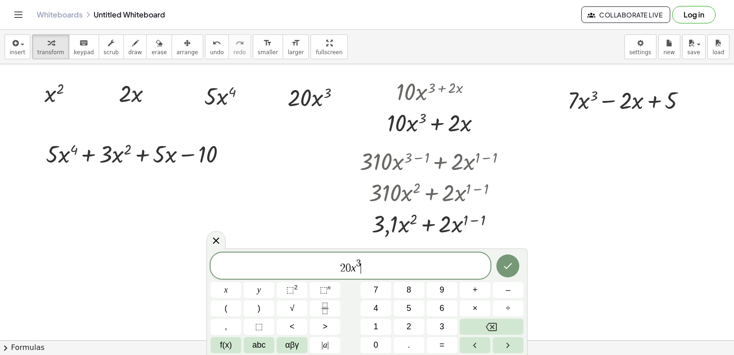
click at [370, 271] on span "2 0 x 3 ​" at bounding box center [351, 266] width 280 height 17
click at [480, 289] on button "+" at bounding box center [475, 290] width 31 height 16
click at [443, 310] on span "6" at bounding box center [442, 308] width 5 height 12
click at [225, 290] on span "x" at bounding box center [226, 290] width 4 height 12
click at [336, 292] on button "⬚ n" at bounding box center [325, 290] width 31 height 16
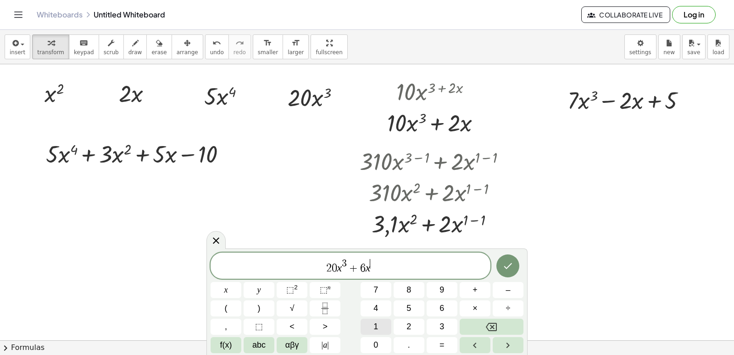
click at [385, 324] on button "1" at bounding box center [376, 326] width 31 height 16
click at [384, 273] on span "2 0 x 3 + 6 x 1 ​" at bounding box center [351, 266] width 280 height 17
click at [475, 289] on span "+" at bounding box center [475, 290] width 5 height 12
click at [408, 306] on span "5" at bounding box center [408, 308] width 5 height 12
click at [516, 259] on button "Done" at bounding box center [507, 265] width 23 height 23
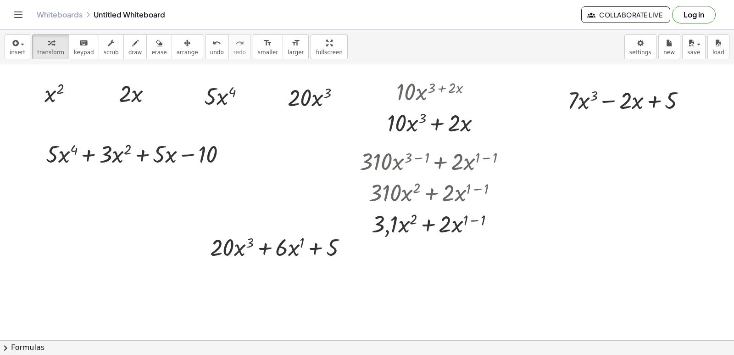
drag, startPoint x: 178, startPoint y: 50, endPoint x: 200, endPoint y: 83, distance: 39.2
click at [178, 52] on span "arrange" at bounding box center [188, 52] width 22 height 6
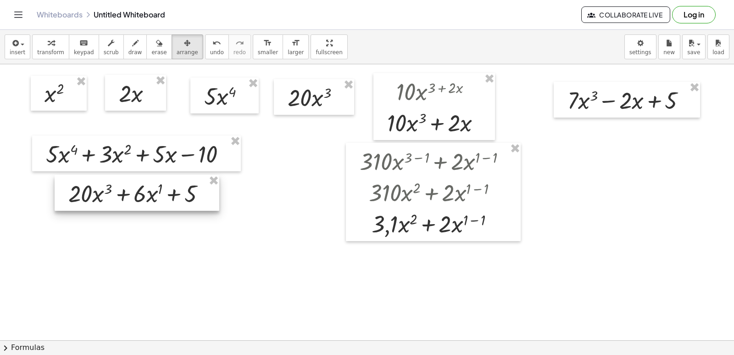
drag, startPoint x: 267, startPoint y: 247, endPoint x: 134, endPoint y: 193, distance: 143.8
click at [134, 193] on div at bounding box center [137, 193] width 165 height 36
click at [180, 54] on span "arrange" at bounding box center [188, 52] width 22 height 6
click at [48, 47] on icon "button" at bounding box center [51, 43] width 6 height 11
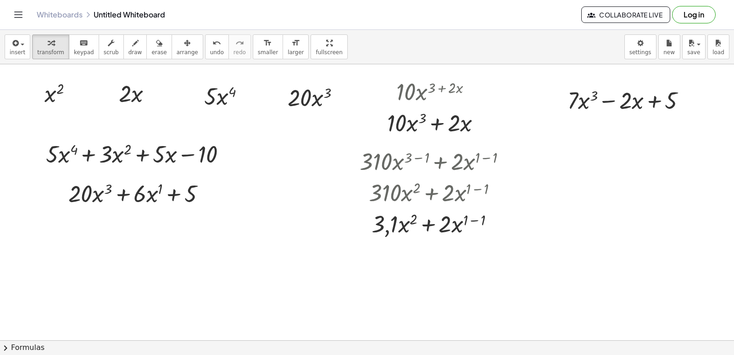
drag, startPoint x: 345, startPoint y: 260, endPoint x: 339, endPoint y: 273, distance: 14.6
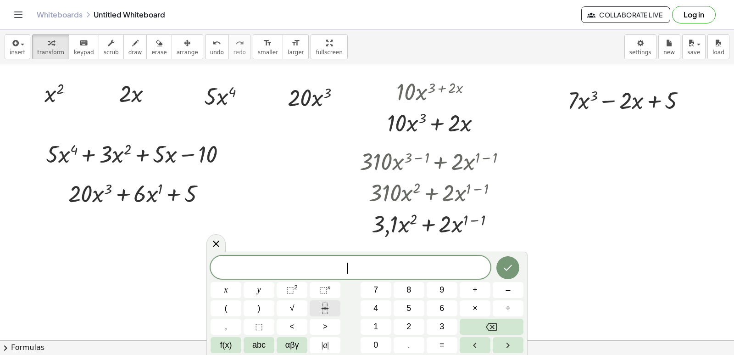
click at [326, 306] on icon "Fraction" at bounding box center [324, 307] width 11 height 11
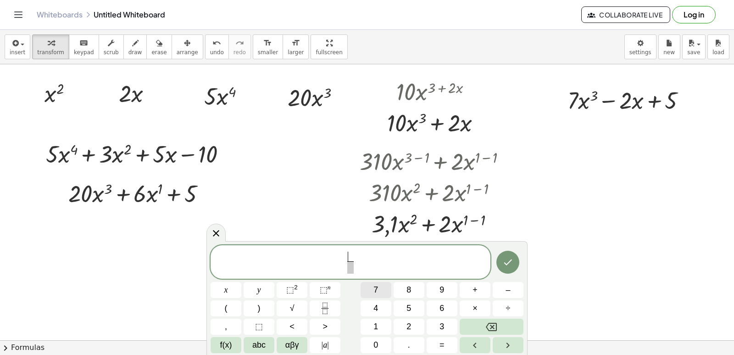
click at [379, 287] on button "7" at bounding box center [376, 290] width 31 height 16
click at [351, 269] on span "​" at bounding box center [350, 267] width 7 height 12
click at [228, 284] on span "x" at bounding box center [226, 290] width 4 height 12
click at [318, 289] on button "⬚ n" at bounding box center [325, 290] width 31 height 16
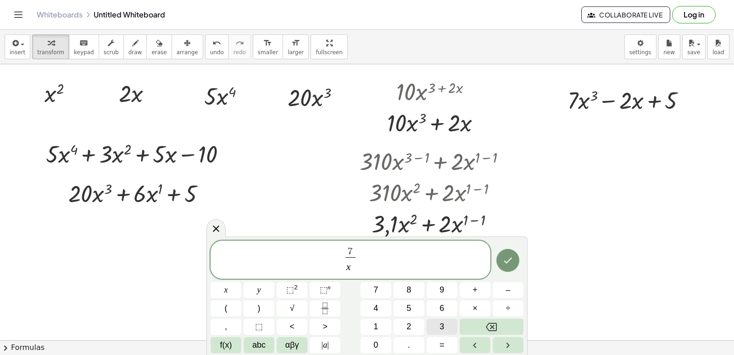
click at [441, 321] on span "3" at bounding box center [442, 326] width 5 height 12
click at [515, 266] on button "Done" at bounding box center [507, 260] width 23 height 23
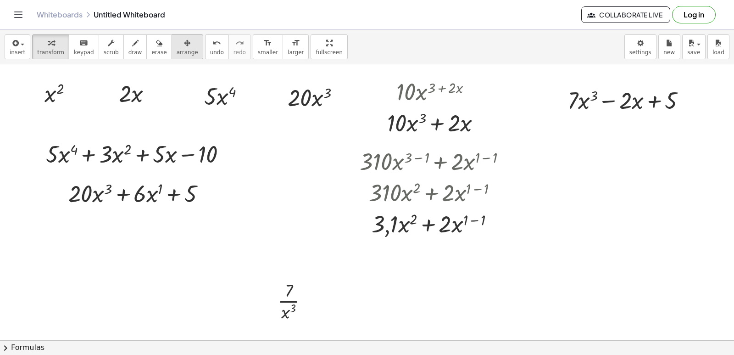
click at [184, 48] on icon "button" at bounding box center [187, 43] width 6 height 11
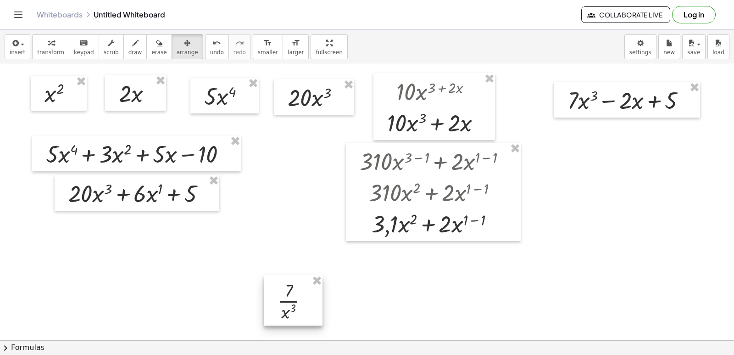
drag, startPoint x: 295, startPoint y: 307, endPoint x: 295, endPoint y: 292, distance: 15.1
click at [287, 275] on div at bounding box center [293, 300] width 59 height 50
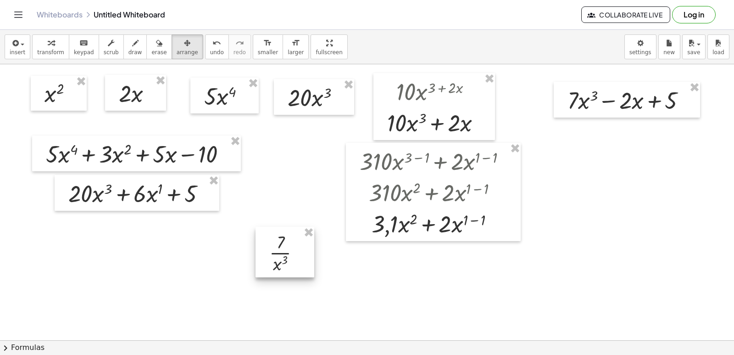
drag, startPoint x: 295, startPoint y: 292, endPoint x: 287, endPoint y: 242, distance: 50.8
drag, startPoint x: 287, startPoint y: 242, endPoint x: 276, endPoint y: 203, distance: 40.0
click at [276, 203] on div at bounding box center [274, 214] width 59 height 50
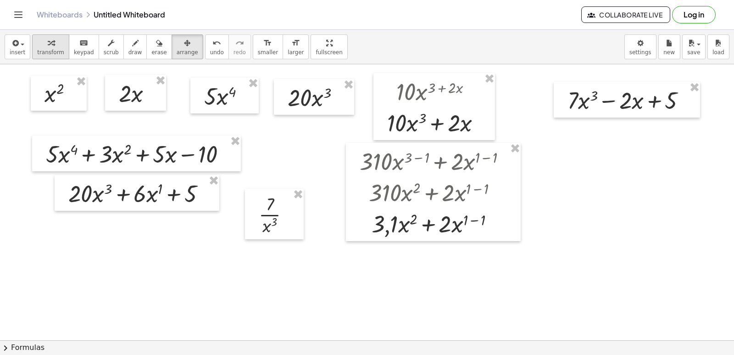
click at [45, 52] on span "transform" at bounding box center [50, 52] width 27 height 6
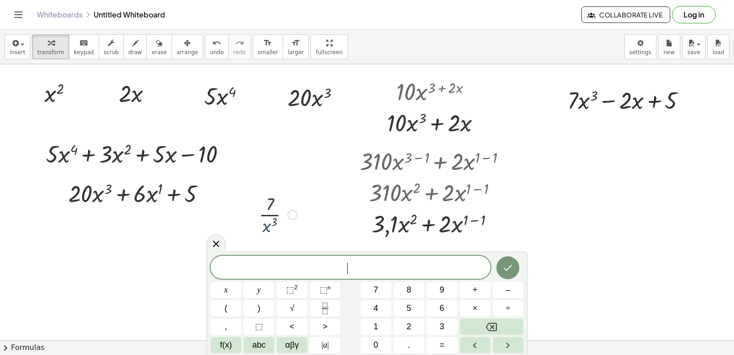
click at [265, 227] on div at bounding box center [277, 214] width 47 height 46
drag, startPoint x: 273, startPoint y: 229, endPoint x: 268, endPoint y: 207, distance: 22.9
click at [268, 207] on div at bounding box center [277, 214] width 47 height 46
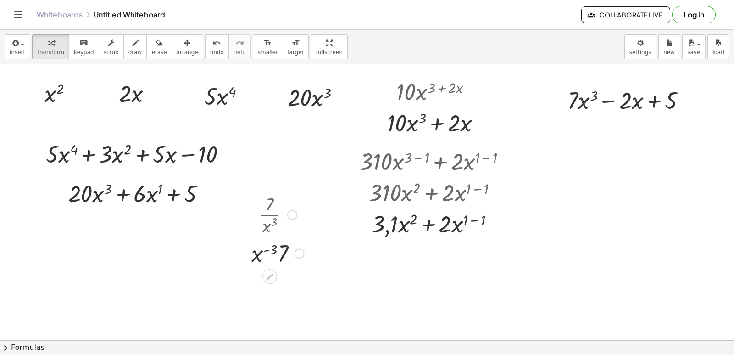
drag, startPoint x: 270, startPoint y: 206, endPoint x: 269, endPoint y: 230, distance: 24.3
click at [269, 230] on div at bounding box center [278, 214] width 62 height 46
click at [274, 274] on icon at bounding box center [270, 277] width 10 height 10
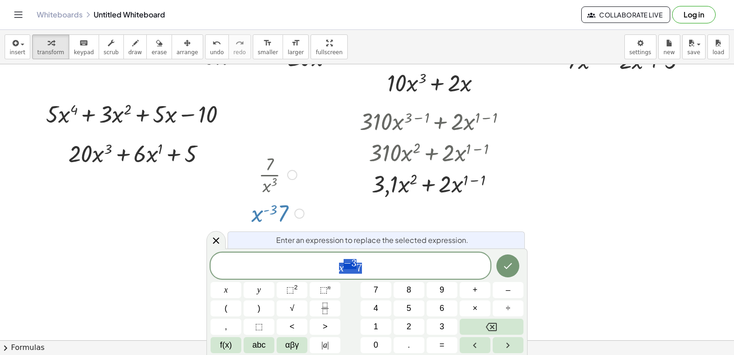
scroll to position [42, 0]
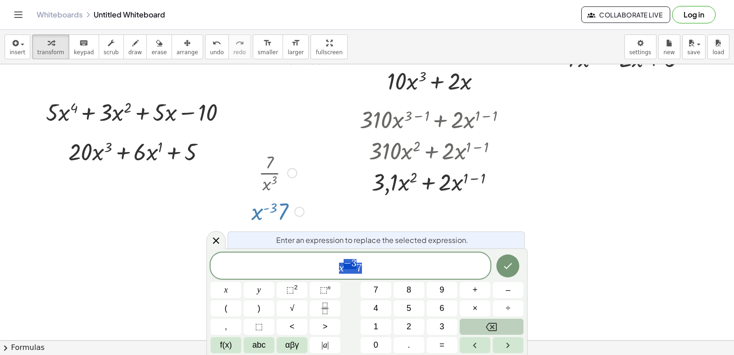
click at [485, 323] on button "Backspace" at bounding box center [492, 326] width 64 height 16
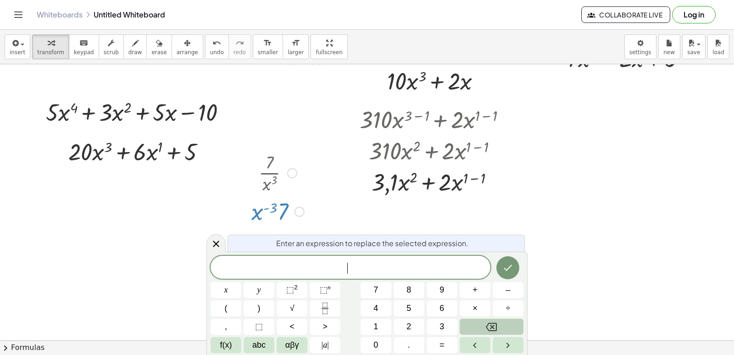
click at [485, 323] on button "Backspace" at bounding box center [492, 326] width 64 height 16
click at [379, 288] on button "7" at bounding box center [376, 290] width 31 height 16
click at [226, 288] on span "x" at bounding box center [226, 290] width 4 height 12
click at [324, 287] on span "⬚" at bounding box center [324, 289] width 8 height 9
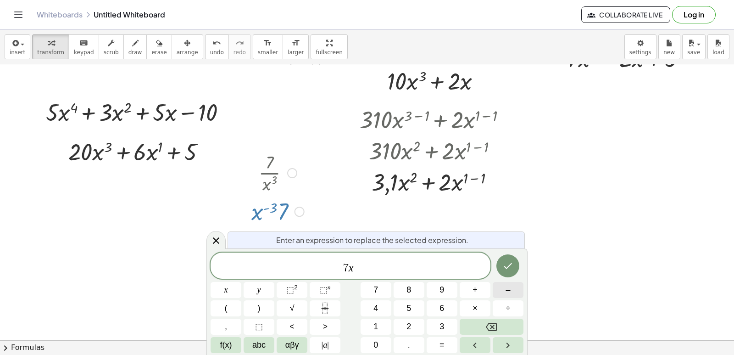
click at [505, 290] on button "–" at bounding box center [508, 290] width 31 height 16
click at [435, 325] on button "3" at bounding box center [442, 326] width 31 height 16
click at [442, 326] on span "3" at bounding box center [442, 326] width 5 height 12
click at [501, 326] on button "Backspace" at bounding box center [492, 326] width 64 height 16
click at [511, 284] on button "–" at bounding box center [508, 290] width 31 height 16
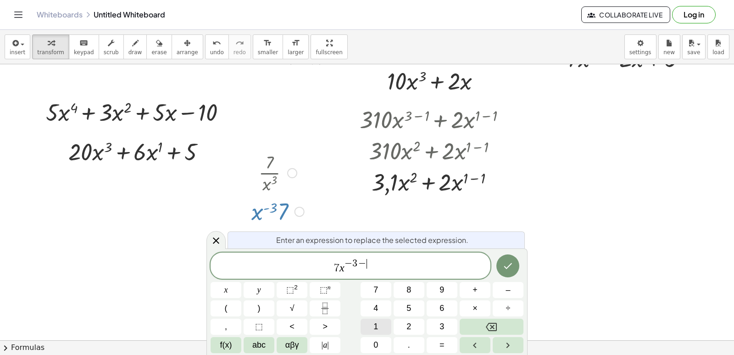
click at [369, 330] on button "1" at bounding box center [376, 326] width 31 height 16
click at [497, 330] on button "Backspace" at bounding box center [492, 326] width 64 height 16
click at [508, 260] on button "Done" at bounding box center [507, 265] width 23 height 23
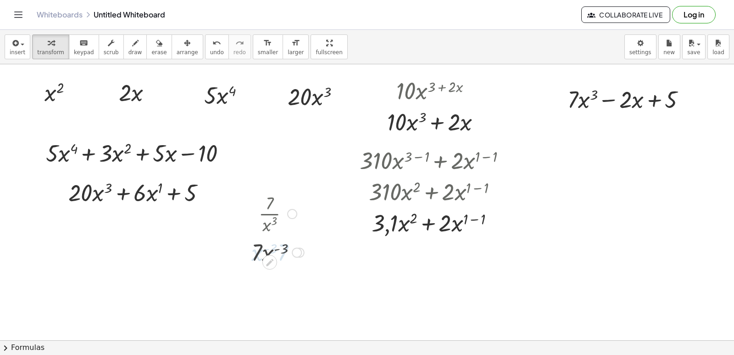
scroll to position [0, 0]
drag, startPoint x: 279, startPoint y: 257, endPoint x: 345, endPoint y: 293, distance: 74.9
click at [48, 57] on button "transform" at bounding box center [50, 46] width 37 height 25
click at [54, 37] on button "transform" at bounding box center [50, 46] width 37 height 25
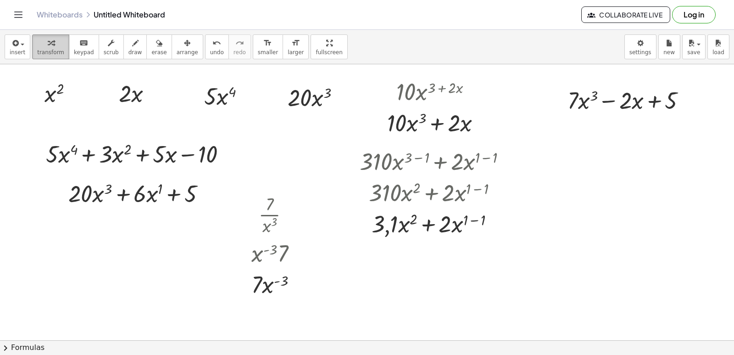
click at [46, 50] on span "transform" at bounding box center [50, 52] width 27 height 6
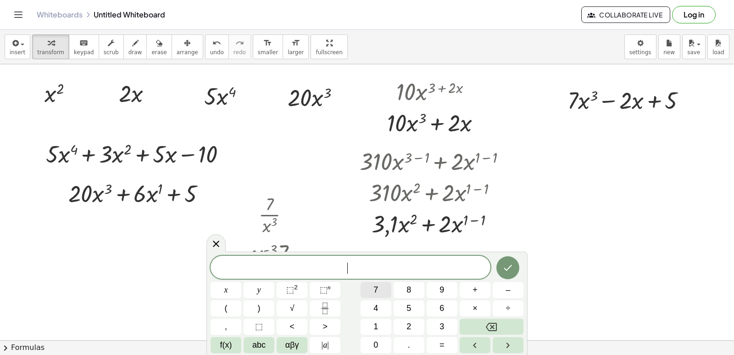
click at [381, 288] on button "7" at bounding box center [376, 290] width 31 height 16
click at [514, 288] on button "–" at bounding box center [508, 290] width 31 height 16
click at [443, 325] on span "3" at bounding box center [442, 326] width 5 height 12
click at [229, 292] on button "x" at bounding box center [226, 290] width 31 height 16
click at [334, 288] on button "⬚ n" at bounding box center [325, 290] width 31 height 16
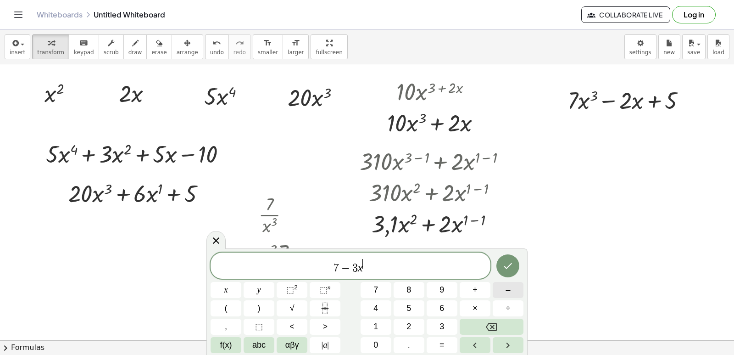
click at [509, 288] on span "–" at bounding box center [508, 290] width 5 height 12
click at [441, 324] on span "3" at bounding box center [442, 326] width 5 height 12
click at [513, 291] on button "–" at bounding box center [508, 290] width 31 height 16
click at [375, 329] on span "1" at bounding box center [375, 326] width 5 height 12
click at [507, 265] on icon "Done" at bounding box center [507, 265] width 11 height 11
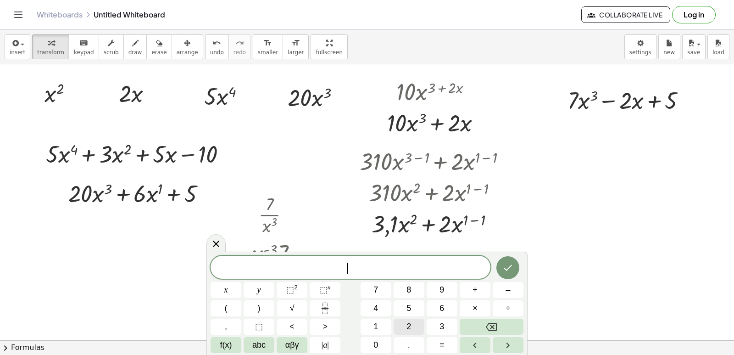
click at [409, 328] on span "2" at bounding box center [408, 326] width 5 height 12
click at [382, 327] on button "1" at bounding box center [376, 326] width 31 height 16
click at [230, 286] on button "x" at bounding box center [226, 290] width 31 height 16
click at [323, 290] on span "⬚" at bounding box center [324, 289] width 8 height 9
click at [515, 287] on button "–" at bounding box center [508, 290] width 31 height 16
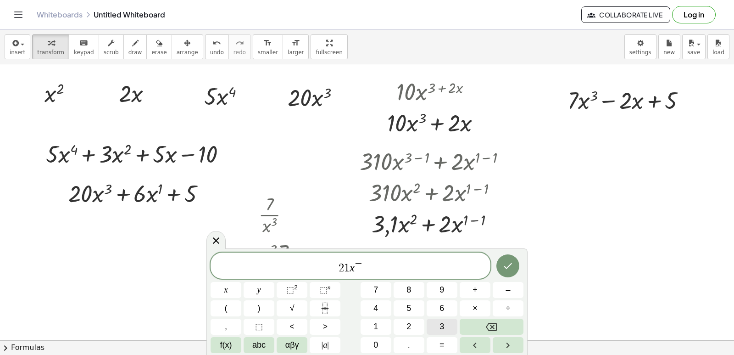
click at [439, 325] on button "3" at bounding box center [442, 326] width 31 height 16
click at [512, 286] on button "–" at bounding box center [508, 290] width 31 height 16
click at [381, 330] on button "1" at bounding box center [376, 326] width 31 height 16
click at [507, 266] on icon "Done" at bounding box center [507, 265] width 11 height 11
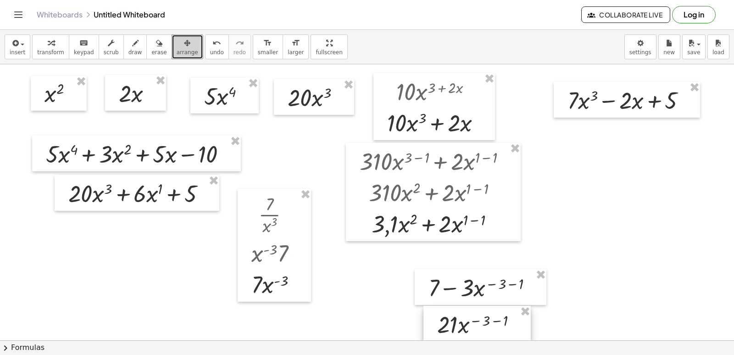
drag, startPoint x: 197, startPoint y: 60, endPoint x: 506, endPoint y: 317, distance: 402.0
click at [506, 318] on div at bounding box center [476, 324] width 107 height 36
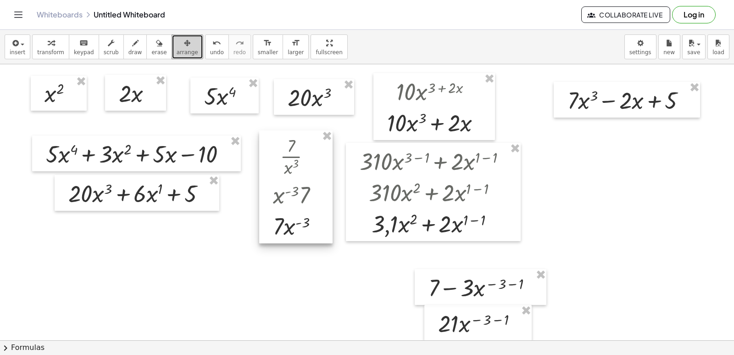
drag, startPoint x: 282, startPoint y: 237, endPoint x: 303, endPoint y: 179, distance: 61.5
click at [303, 179] on div at bounding box center [295, 186] width 73 height 113
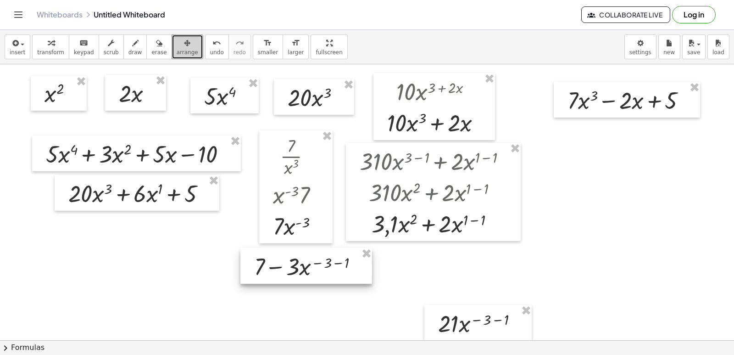
drag, startPoint x: 466, startPoint y: 283, endPoint x: 291, endPoint y: 262, distance: 176.1
click at [291, 262] on div at bounding box center [306, 266] width 132 height 36
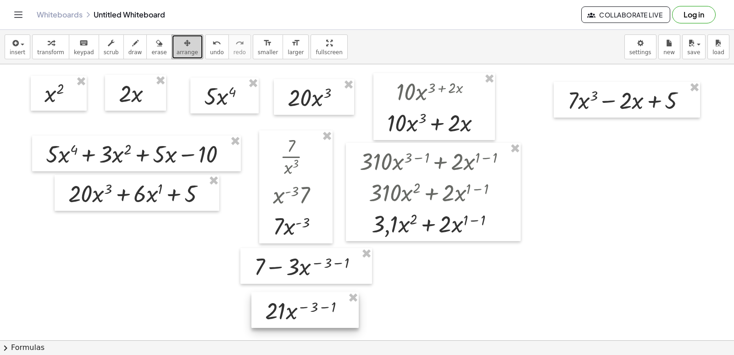
drag, startPoint x: 459, startPoint y: 324, endPoint x: 286, endPoint y: 312, distance: 173.4
click at [286, 312] on div at bounding box center [304, 310] width 107 height 36
click at [177, 45] on div "button" at bounding box center [188, 42] width 22 height 11
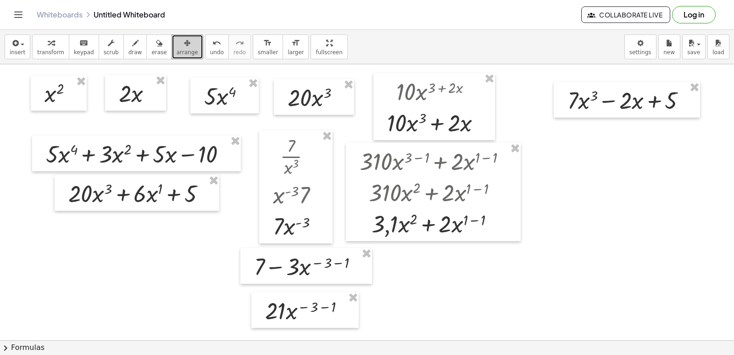
click at [37, 47] on div "button" at bounding box center [50, 42] width 27 height 11
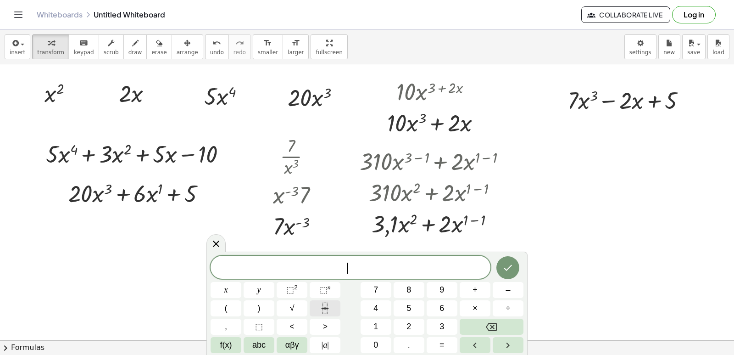
click at [332, 310] on button "Fraction" at bounding box center [325, 308] width 31 height 16
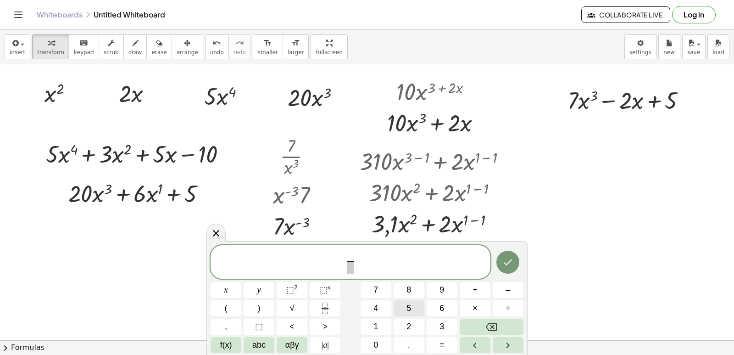
click at [410, 309] on span "5" at bounding box center [408, 308] width 5 height 12
click at [349, 269] on span "​" at bounding box center [350, 267] width 7 height 12
click at [230, 287] on button "x" at bounding box center [226, 290] width 31 height 16
click at [322, 289] on span "⬚" at bounding box center [324, 289] width 8 height 9
click at [410, 305] on span "5" at bounding box center [408, 308] width 5 height 12
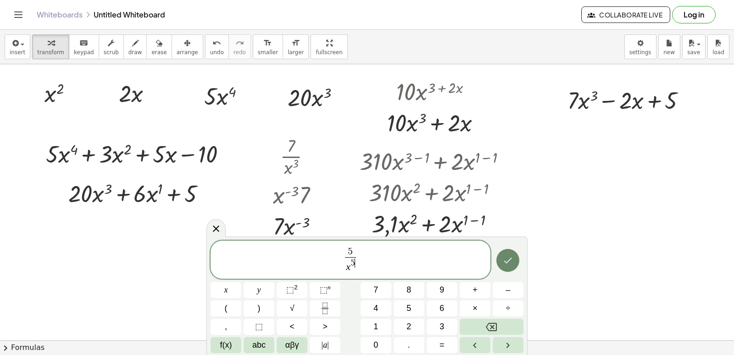
click at [507, 263] on icon "Done" at bounding box center [507, 260] width 11 height 11
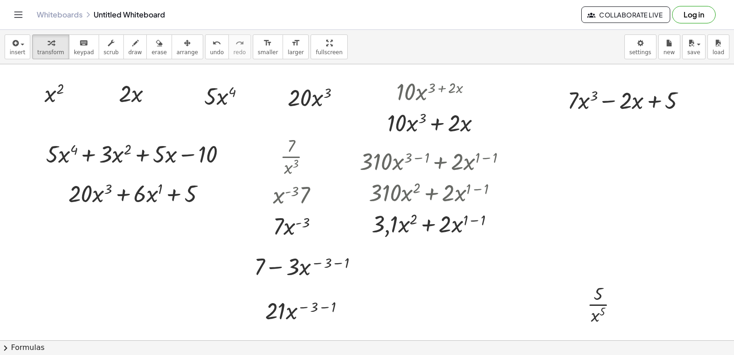
click at [184, 45] on icon "button" at bounding box center [187, 43] width 6 height 11
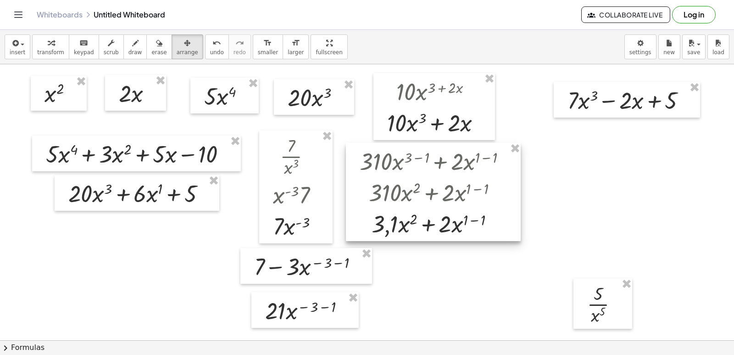
click at [574, 278] on div at bounding box center [603, 303] width 59 height 50
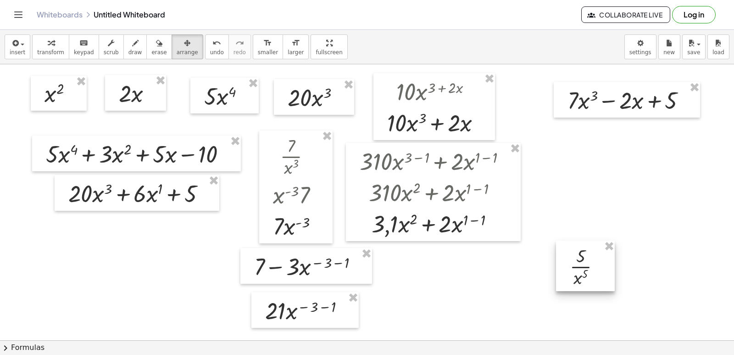
drag, startPoint x: 607, startPoint y: 302, endPoint x: 596, endPoint y: 271, distance: 32.7
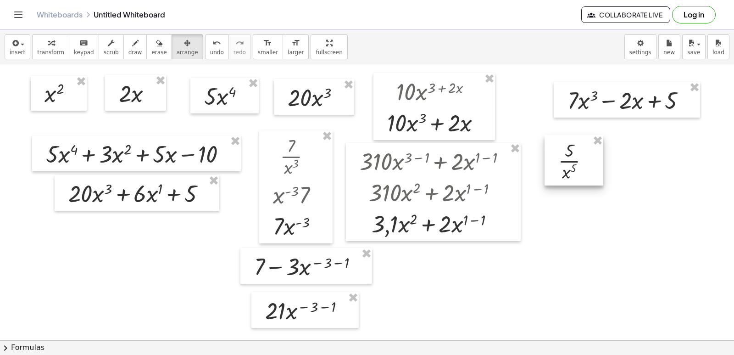
drag, startPoint x: 596, startPoint y: 271, endPoint x: 585, endPoint y: 166, distance: 106.1
click at [585, 166] on div at bounding box center [574, 160] width 59 height 50
click at [47, 50] on span "transform" at bounding box center [50, 52] width 27 height 6
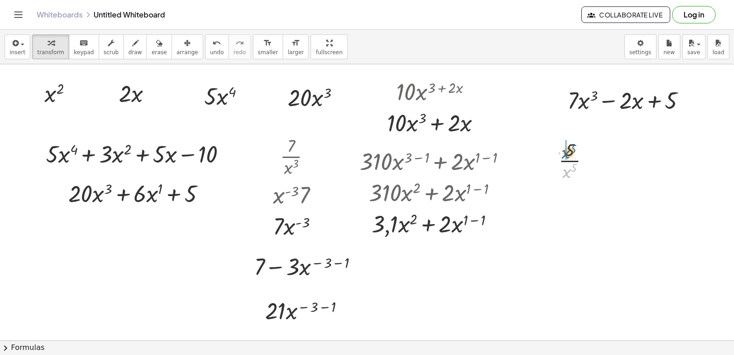
drag, startPoint x: 563, startPoint y: 170, endPoint x: 562, endPoint y: 150, distance: 20.7
click at [562, 150] on div at bounding box center [577, 160] width 47 height 46
drag, startPoint x: 565, startPoint y: 147, endPoint x: 568, endPoint y: 161, distance: 14.5
click at [568, 161] on div at bounding box center [577, 160] width 63 height 46
click at [581, 203] on div at bounding box center [577, 198] width 63 height 31
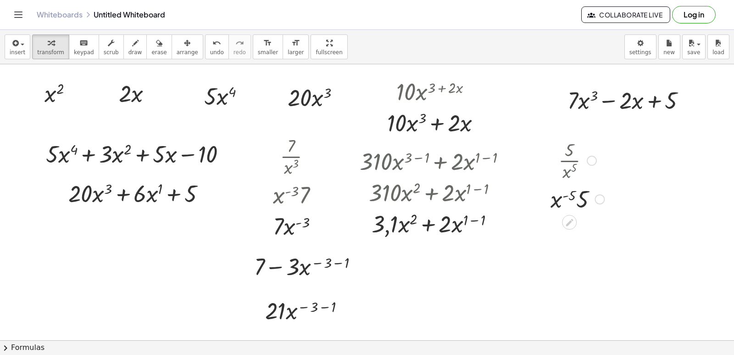
drag, startPoint x: 566, startPoint y: 154, endPoint x: 571, endPoint y: 164, distance: 11.9
click at [571, 164] on div at bounding box center [577, 160] width 63 height 46
drag, startPoint x: 570, startPoint y: 147, endPoint x: 568, endPoint y: 171, distance: 23.5
click at [568, 171] on div at bounding box center [577, 160] width 63 height 46
drag, startPoint x: 570, startPoint y: 170, endPoint x: 571, endPoint y: 158, distance: 11.5
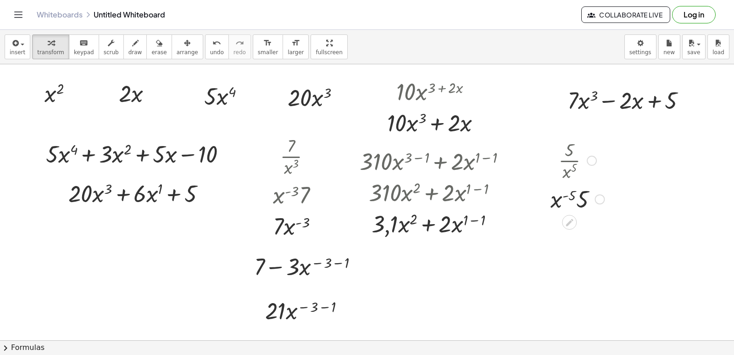
click at [571, 158] on div at bounding box center [577, 160] width 63 height 46
click at [569, 200] on div at bounding box center [577, 198] width 63 height 31
drag, startPoint x: 568, startPoint y: 196, endPoint x: 579, endPoint y: 195, distance: 10.1
click at [579, 195] on div at bounding box center [577, 198] width 63 height 31
drag, startPoint x: 570, startPoint y: 169, endPoint x: 570, endPoint y: 160, distance: 9.6
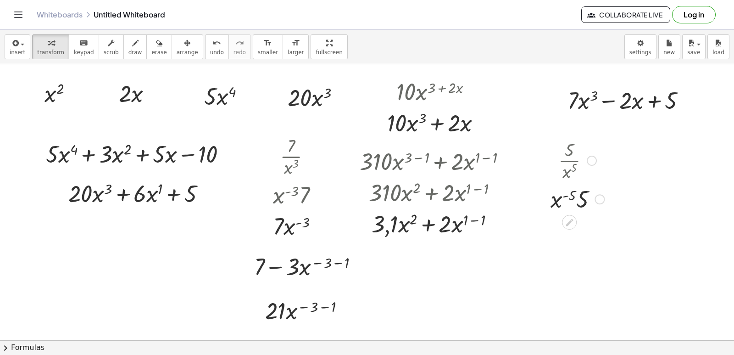
click at [570, 160] on div at bounding box center [577, 160] width 63 height 46
drag, startPoint x: 569, startPoint y: 147, endPoint x: 569, endPoint y: 159, distance: 11.9
click at [569, 159] on div at bounding box center [577, 160] width 63 height 46
drag, startPoint x: 457, startPoint y: 199, endPoint x: 456, endPoint y: 226, distance: 26.6
click at [429, 161] on div "+ · 310 · x ( + 3 − 1 ) + · 2 · x ( + 1 − 1 ) + · 310 · x 2 + · 2 · x ( + 1 − 1…" at bounding box center [429, 161] width 0 height 0
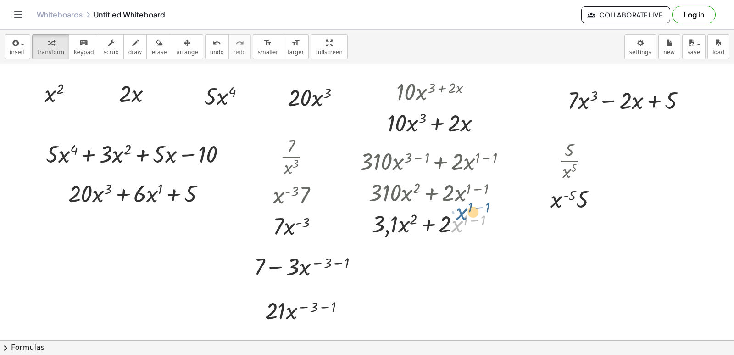
drag, startPoint x: 456, startPoint y: 226, endPoint x: 461, endPoint y: 214, distance: 13.2
click at [461, 214] on div at bounding box center [436, 222] width 163 height 31
drag, startPoint x: 560, startPoint y: 197, endPoint x: 579, endPoint y: 193, distance: 20.2
click at [579, 193] on div at bounding box center [577, 198] width 63 height 31
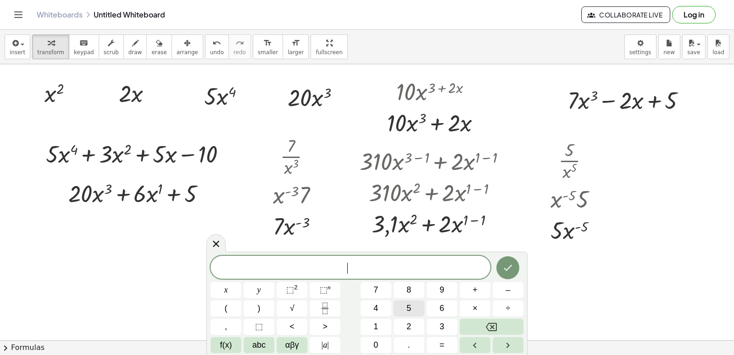
click at [417, 311] on button "5" at bounding box center [409, 308] width 31 height 16
click at [419, 342] on button "." at bounding box center [409, 345] width 31 height 16
click at [518, 289] on button "–" at bounding box center [508, 290] width 31 height 16
click at [413, 308] on button "5" at bounding box center [409, 308] width 31 height 16
click at [227, 286] on span "x" at bounding box center [226, 290] width 4 height 12
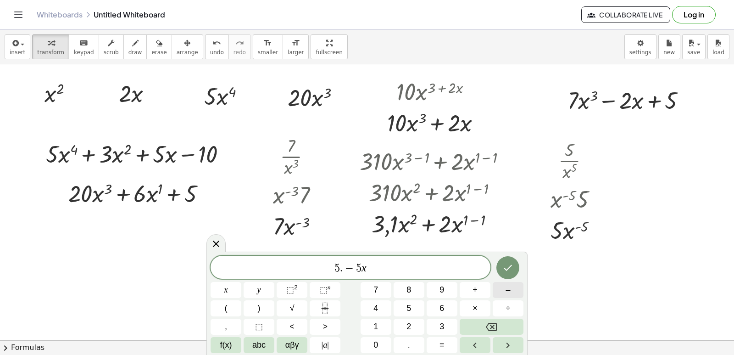
click at [511, 290] on button "–" at bounding box center [508, 290] width 31 height 16
click at [503, 326] on button "Backspace" at bounding box center [492, 326] width 64 height 16
click at [329, 291] on span "⬚ n" at bounding box center [325, 290] width 11 height 12
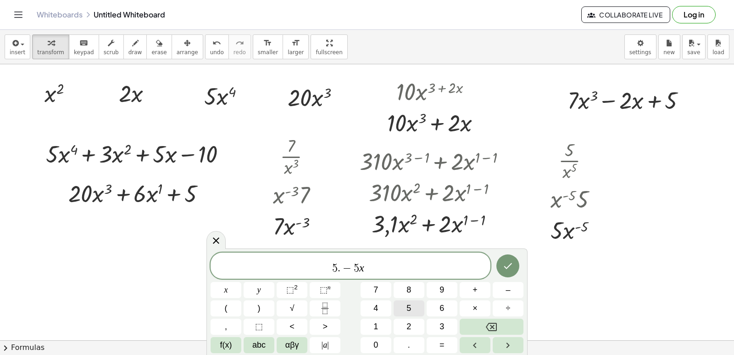
click at [420, 309] on button "5" at bounding box center [409, 308] width 31 height 16
click at [513, 288] on button "–" at bounding box center [508, 290] width 31 height 16
click at [490, 326] on icon "Backspace" at bounding box center [491, 326] width 11 height 11
click at [511, 284] on button "–" at bounding box center [508, 290] width 31 height 16
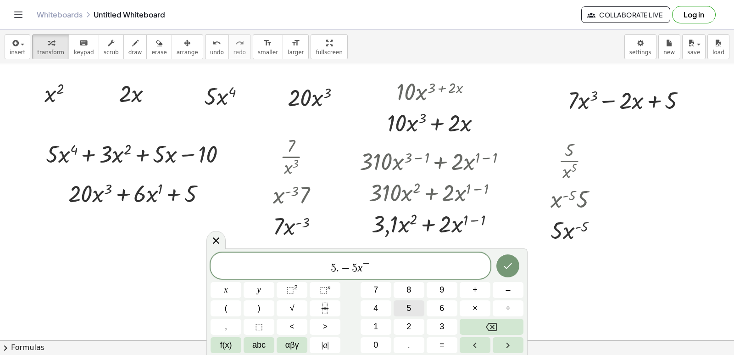
click at [407, 312] on span "5" at bounding box center [408, 308] width 5 height 12
click at [517, 283] on button "–" at bounding box center [508, 290] width 31 height 16
click at [381, 327] on button "1" at bounding box center [376, 326] width 31 height 16
click at [515, 263] on button "Done" at bounding box center [507, 265] width 23 height 23
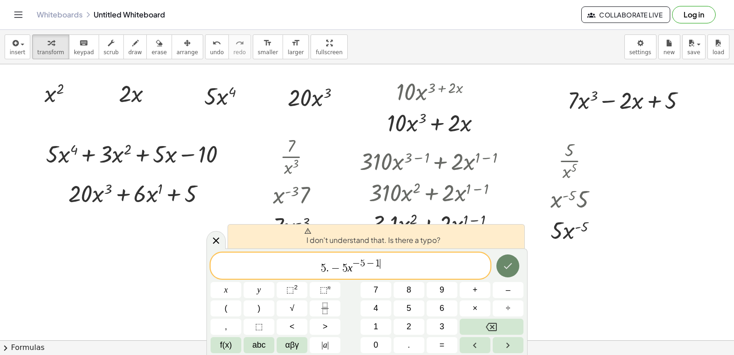
click at [511, 266] on icon "Done" at bounding box center [507, 265] width 11 height 11
click at [333, 270] on span "−" at bounding box center [335, 267] width 13 height 11
click at [483, 326] on button "Backspace" at bounding box center [492, 326] width 64 height 16
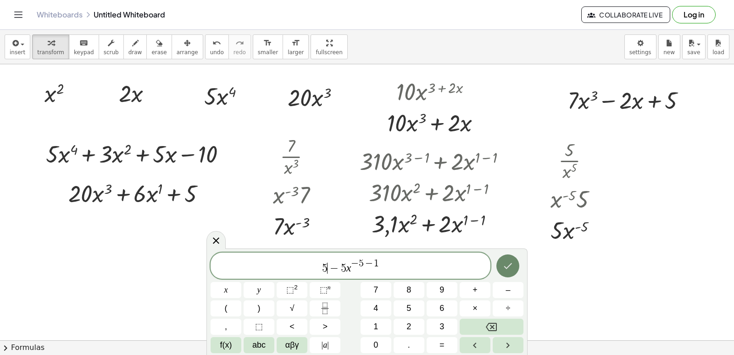
click at [512, 271] on icon "Done" at bounding box center [507, 265] width 11 height 11
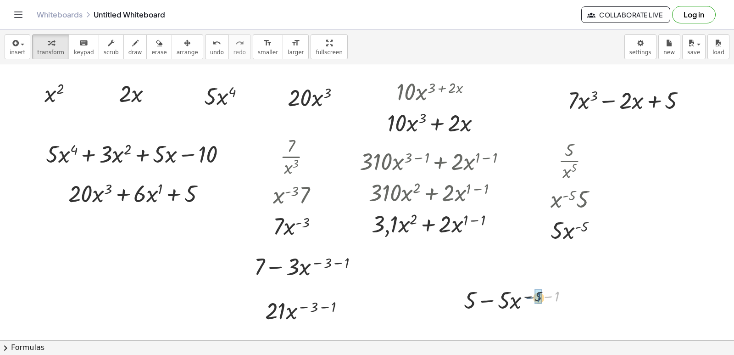
drag, startPoint x: 557, startPoint y: 296, endPoint x: 542, endPoint y: 297, distance: 14.3
drag, startPoint x: 526, startPoint y: 301, endPoint x: 482, endPoint y: 301, distance: 43.6
click at [482, 301] on div at bounding box center [519, 299] width 97 height 31
drag, startPoint x: 484, startPoint y: 301, endPoint x: 521, endPoint y: 304, distance: 37.7
drag, startPoint x: 530, startPoint y: 295, endPoint x: 520, endPoint y: 298, distance: 10.4
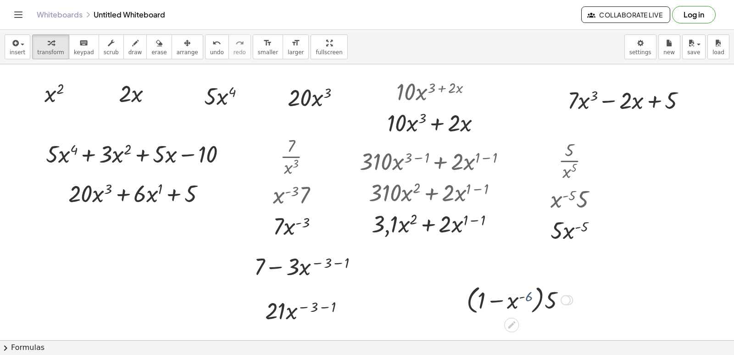
click at [520, 298] on div at bounding box center [519, 299] width 115 height 35
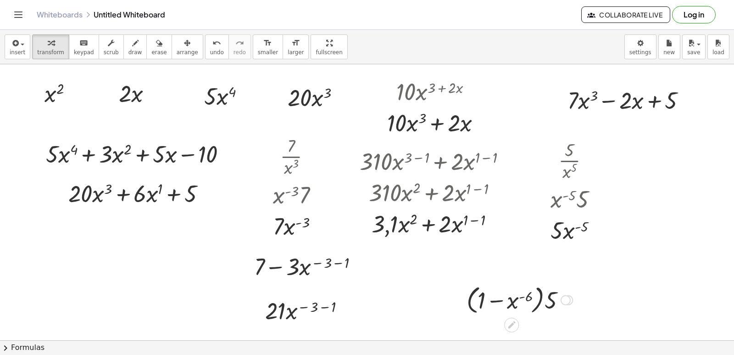
click at [568, 300] on div at bounding box center [566, 300] width 10 height 10
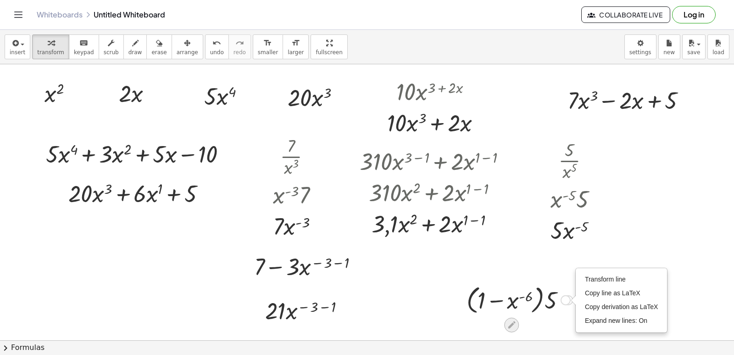
click at [509, 324] on icon at bounding box center [512, 325] width 10 height 10
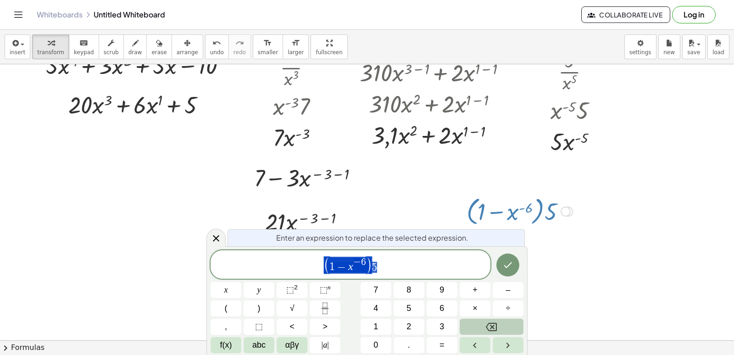
scroll to position [90, 0]
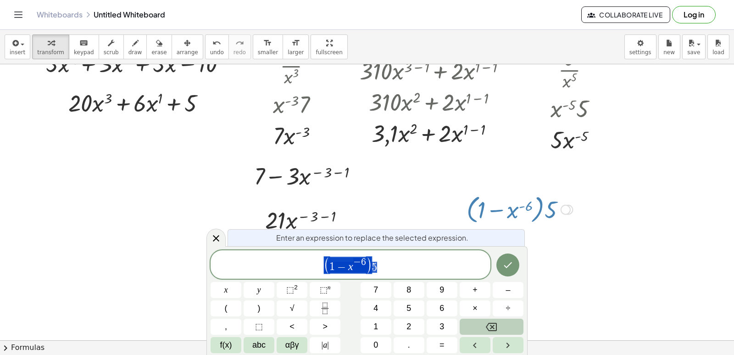
click at [501, 325] on button "Backspace" at bounding box center [492, 326] width 64 height 16
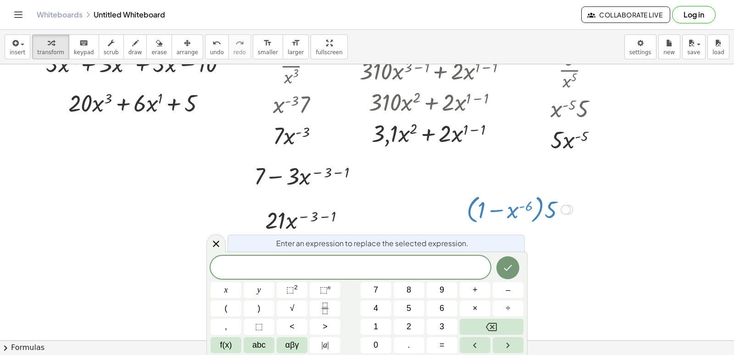
drag, startPoint x: 546, startPoint y: 254, endPoint x: 581, endPoint y: 248, distance: 35.4
click at [551, 252] on div at bounding box center [367, 279] width 734 height 611
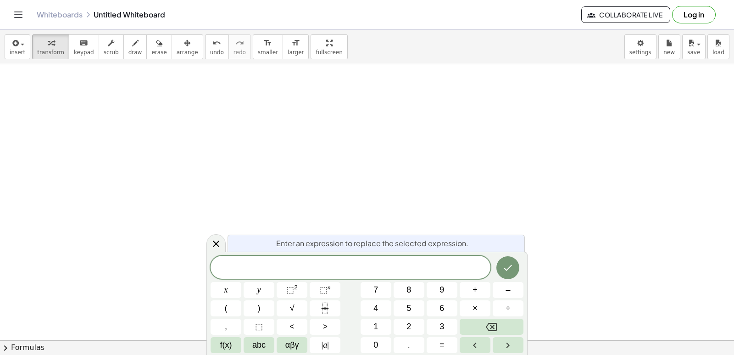
scroll to position [435, 0]
click at [323, 311] on icon "Fraction" at bounding box center [325, 311] width 5 height 5
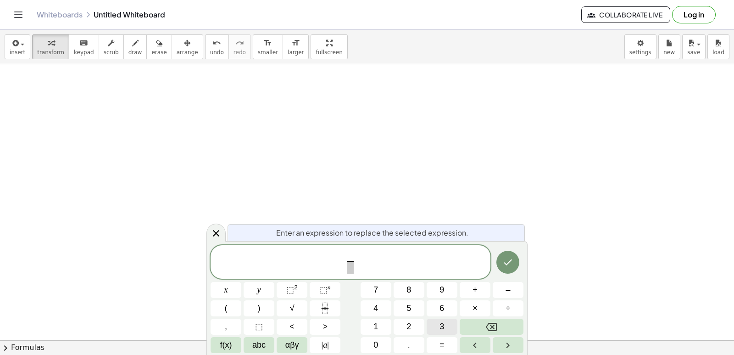
click at [441, 327] on span "3" at bounding box center [442, 326] width 5 height 12
click at [352, 273] on span at bounding box center [350, 267] width 7 height 12
click at [230, 292] on button "x" at bounding box center [226, 290] width 31 height 16
click at [329, 290] on sup "n" at bounding box center [329, 287] width 3 height 7
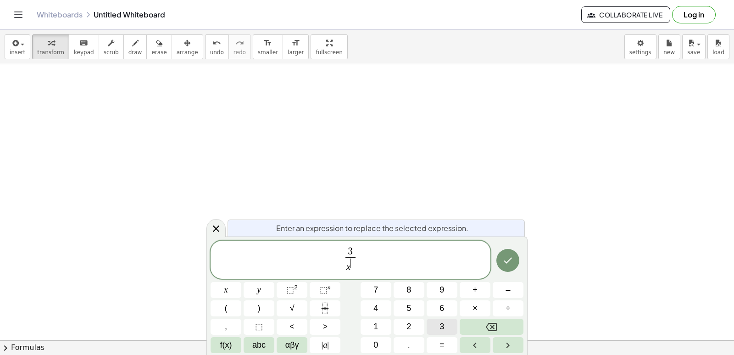
click at [440, 322] on span "3" at bounding box center [442, 326] width 5 height 12
click at [359, 255] on span "3 x 3 ​ ​" at bounding box center [351, 260] width 280 height 28
click at [479, 286] on button "+" at bounding box center [475, 290] width 31 height 16
click at [333, 310] on button "Fraction" at bounding box center [325, 308] width 31 height 16
click at [411, 325] on span "2" at bounding box center [408, 326] width 5 height 12
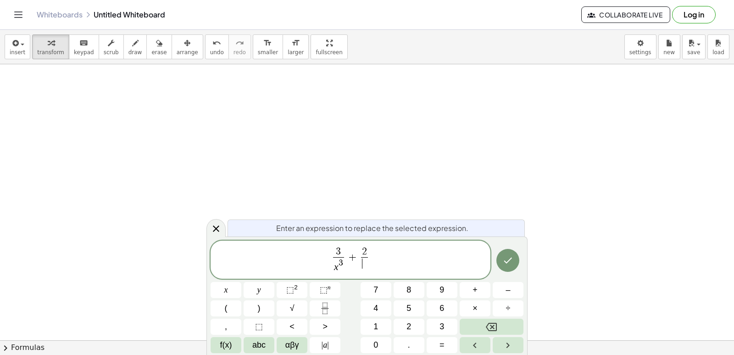
click at [367, 268] on span "​" at bounding box center [364, 263] width 7 height 12
click at [228, 288] on span "x" at bounding box center [226, 290] width 4 height 12
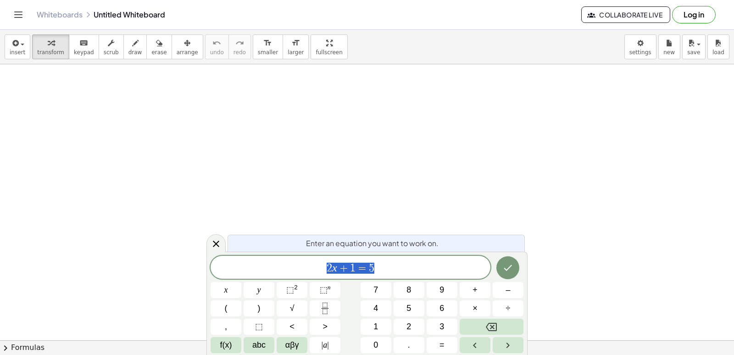
click at [496, 328] on icon "Backspace" at bounding box center [491, 327] width 11 height 8
click at [370, 268] on span "2 x + 1 = 5" at bounding box center [351, 268] width 280 height 13
click at [375, 267] on span "2 x + 1 = 5" at bounding box center [351, 268] width 280 height 13
click at [375, 268] on span "2 x + 1 = 5" at bounding box center [351, 268] width 280 height 13
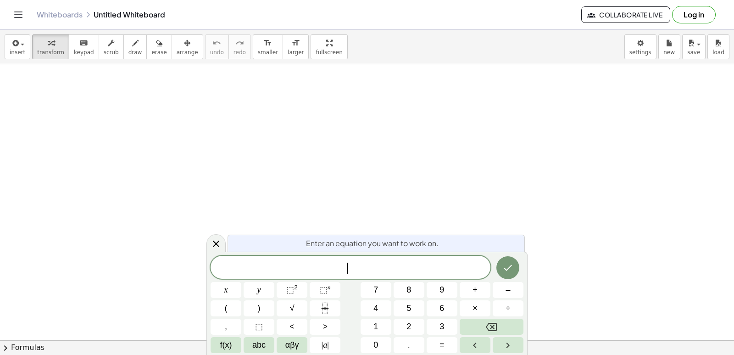
drag, startPoint x: 372, startPoint y: 269, endPoint x: 234, endPoint y: 193, distance: 157.3
